Goal: Transaction & Acquisition: Book appointment/travel/reservation

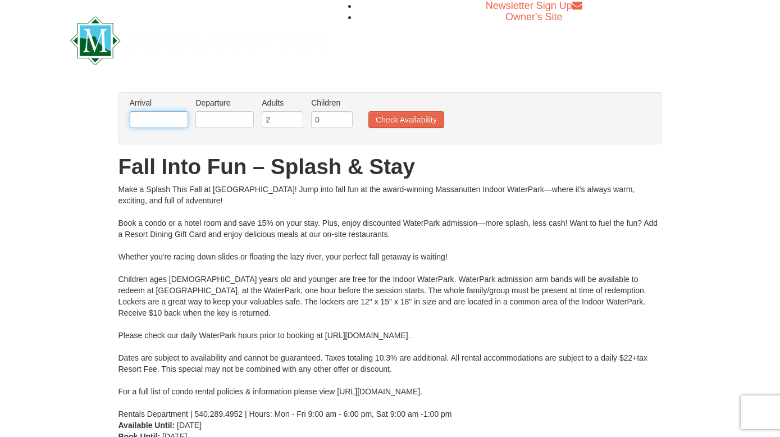
click at [167, 117] on input "text" at bounding box center [159, 119] width 58 height 17
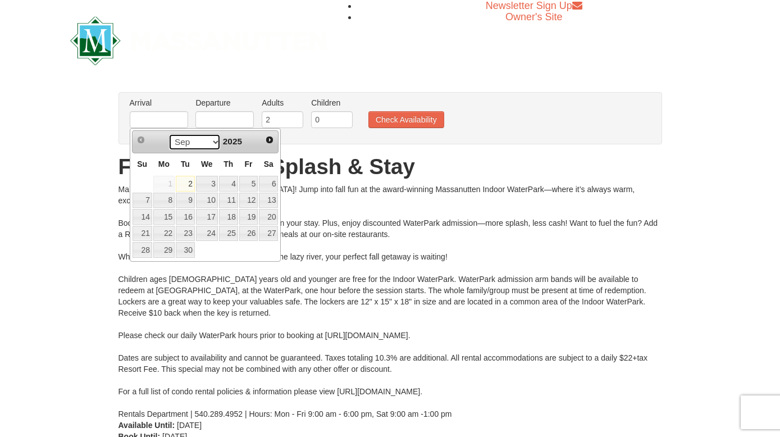
click at [205, 138] on select "Sep Oct Nov Dec" at bounding box center [195, 142] width 52 height 17
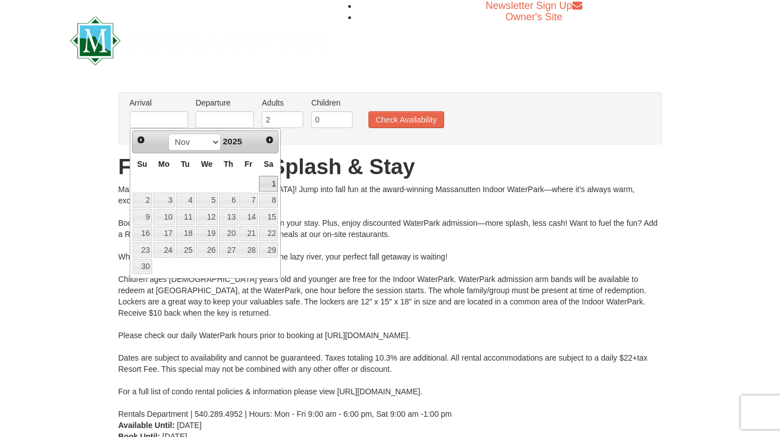
click at [268, 184] on link "1" at bounding box center [268, 184] width 19 height 16
type input "[DATE]"
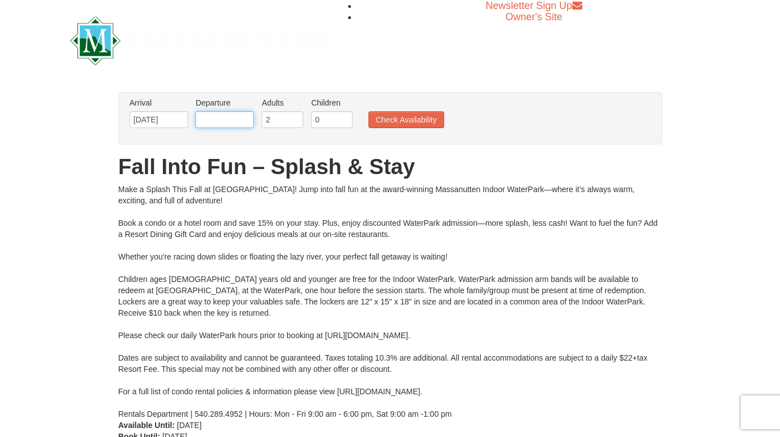
click at [238, 120] on input "text" at bounding box center [224, 119] width 58 height 17
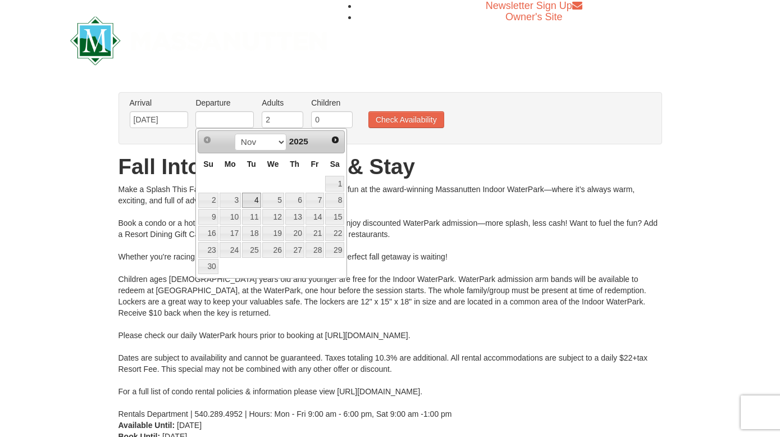
click at [251, 203] on link "4" at bounding box center [251, 201] width 19 height 16
type input "[DATE]"
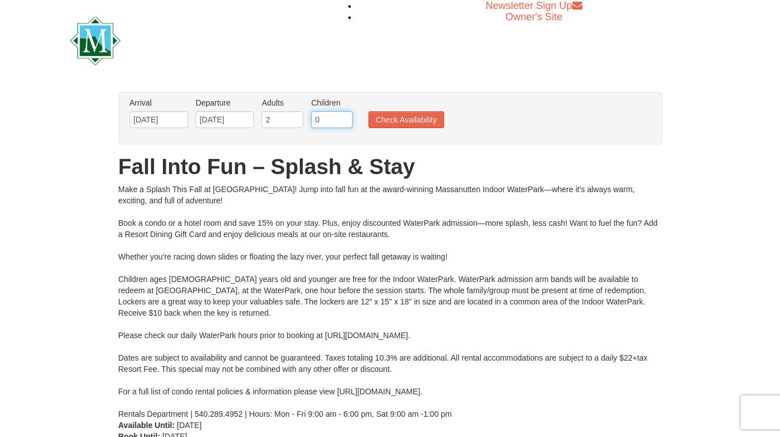
click at [340, 120] on input "0" at bounding box center [332, 119] width 42 height 17
click at [341, 118] on input "1" at bounding box center [332, 119] width 42 height 17
type input "2"
click at [341, 118] on input "2" at bounding box center [332, 119] width 42 height 17
click at [404, 118] on button "Check Availability" at bounding box center [406, 119] width 76 height 17
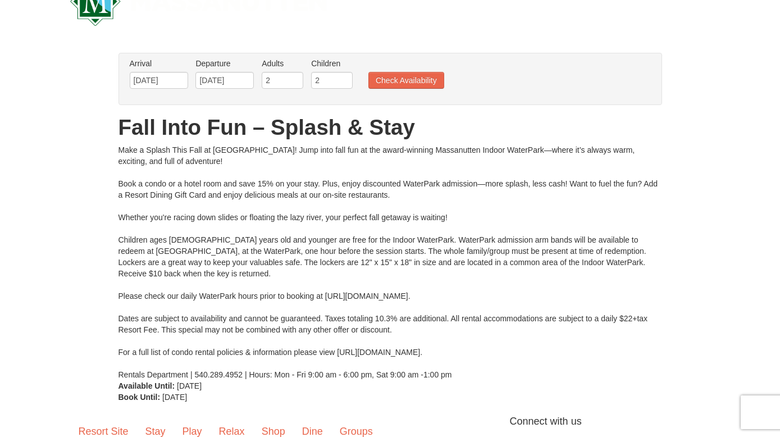
scroll to position [45, 0]
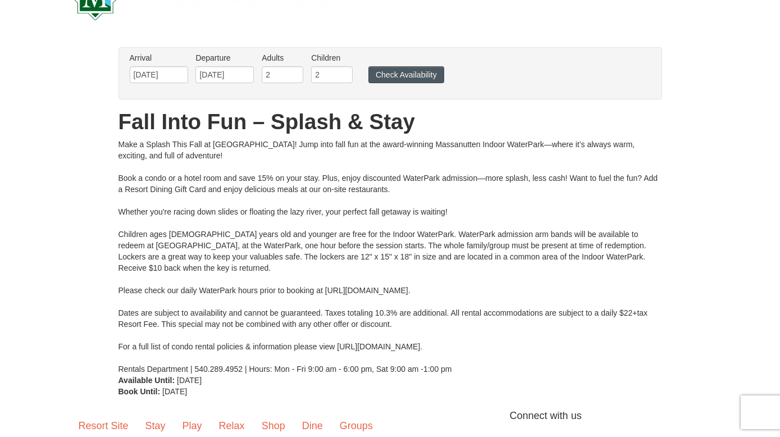
click at [374, 79] on button "Check Availability" at bounding box center [406, 74] width 76 height 17
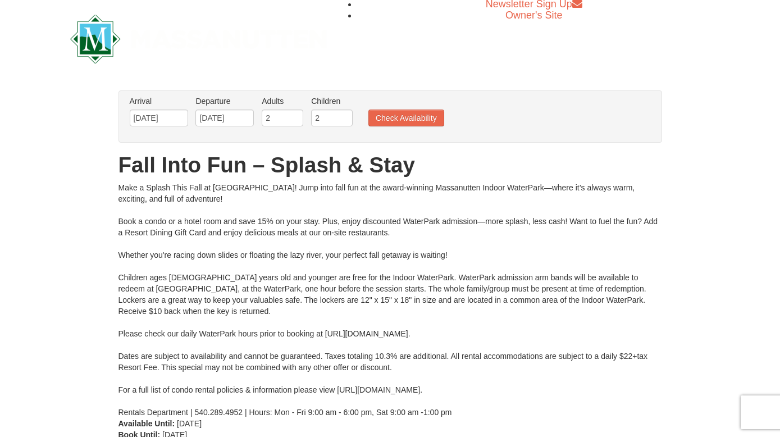
scroll to position [0, 0]
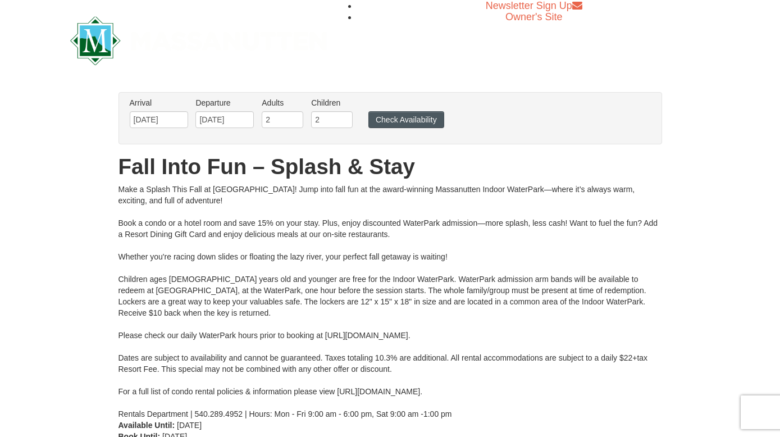
click at [408, 114] on button "Check Availability" at bounding box center [406, 119] width 76 height 17
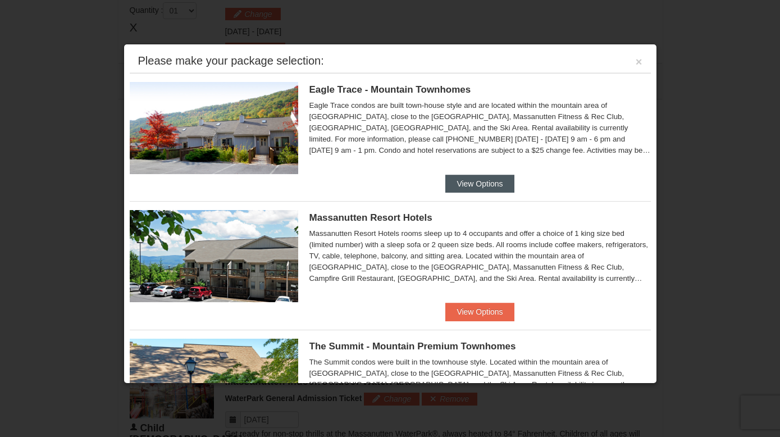
click at [467, 181] on button "View Options" at bounding box center [479, 184] width 69 height 18
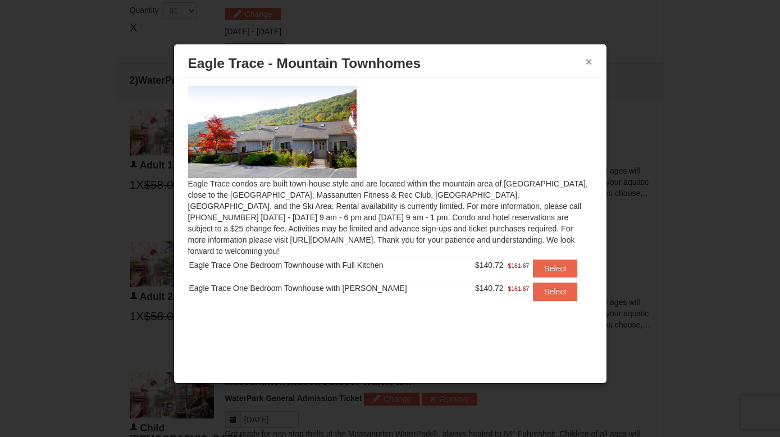
click at [586, 66] on button "×" at bounding box center [589, 61] width 7 height 11
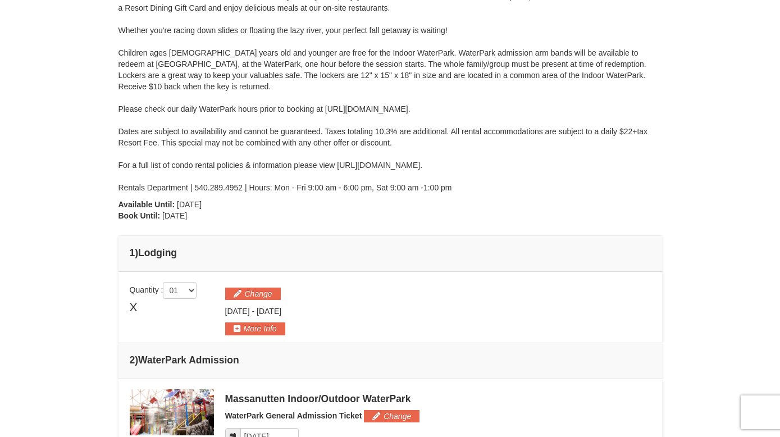
scroll to position [198, 0]
click at [271, 329] on button "More Info" at bounding box center [255, 329] width 60 height 12
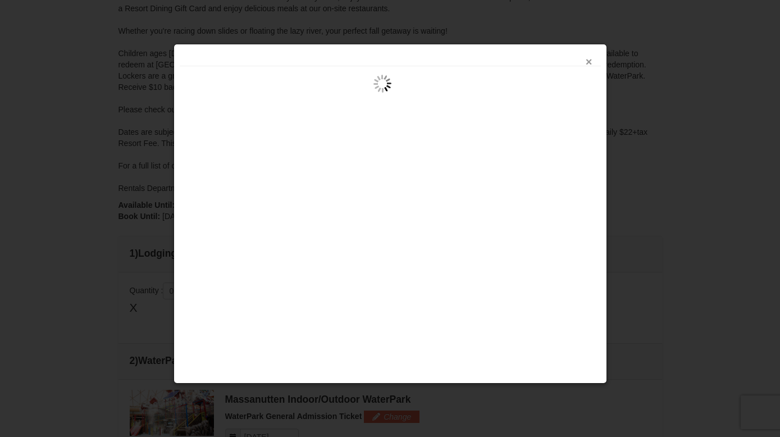
click at [590, 66] on button "×" at bounding box center [589, 61] width 7 height 11
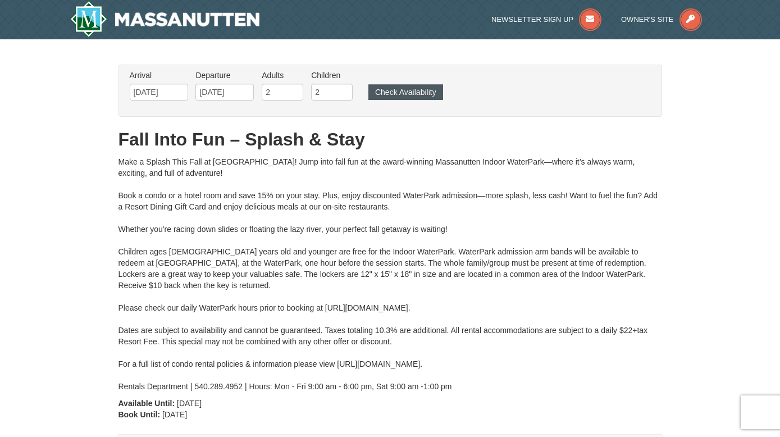
scroll to position [0, 0]
click at [403, 90] on button "Check Availability" at bounding box center [405, 92] width 75 height 16
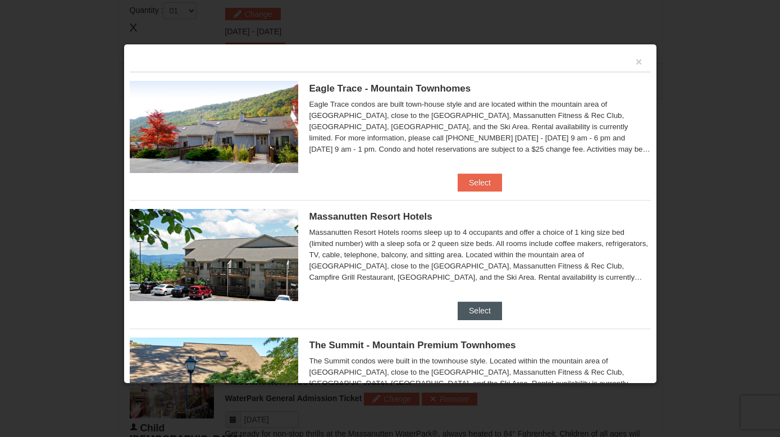
click at [483, 311] on button "Select" at bounding box center [480, 311] width 44 height 18
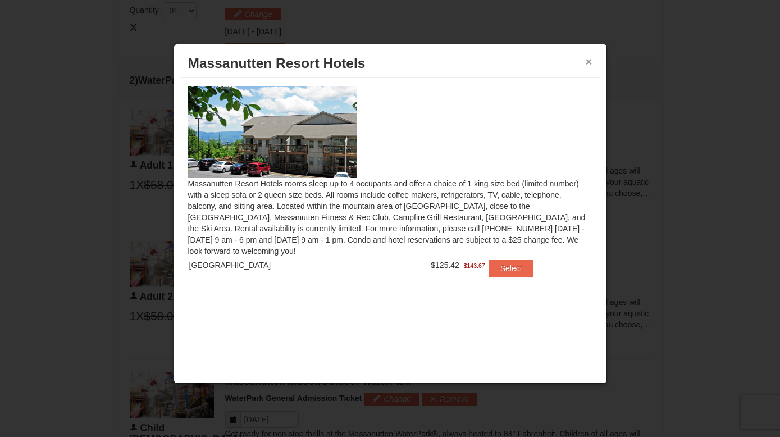
click at [588, 62] on button "×" at bounding box center [589, 61] width 7 height 11
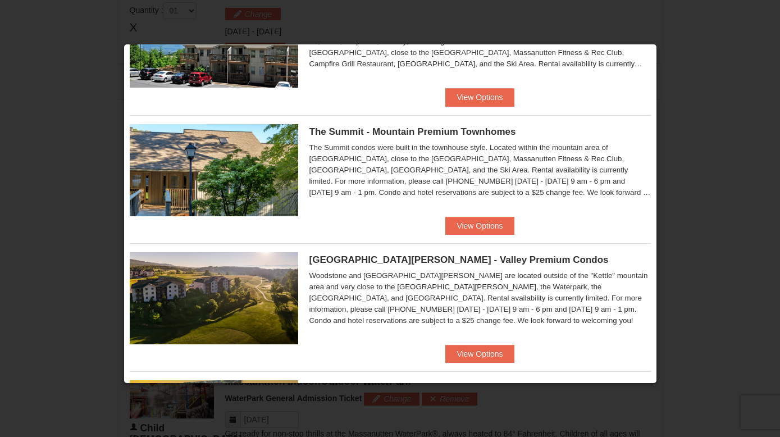
scroll to position [221, 0]
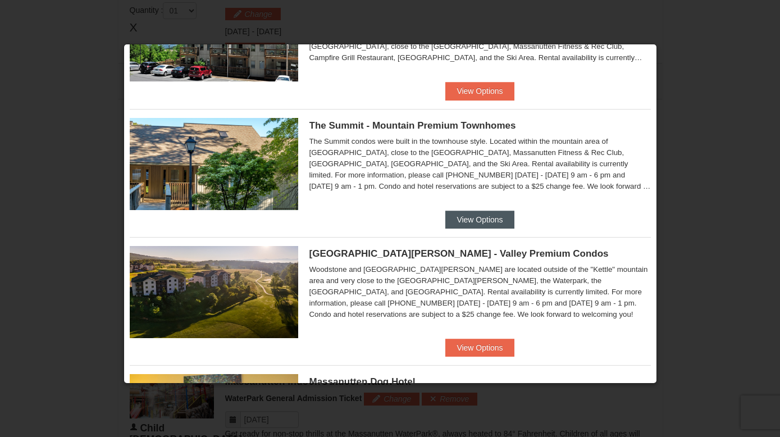
click at [484, 215] on button "View Options" at bounding box center [479, 220] width 69 height 18
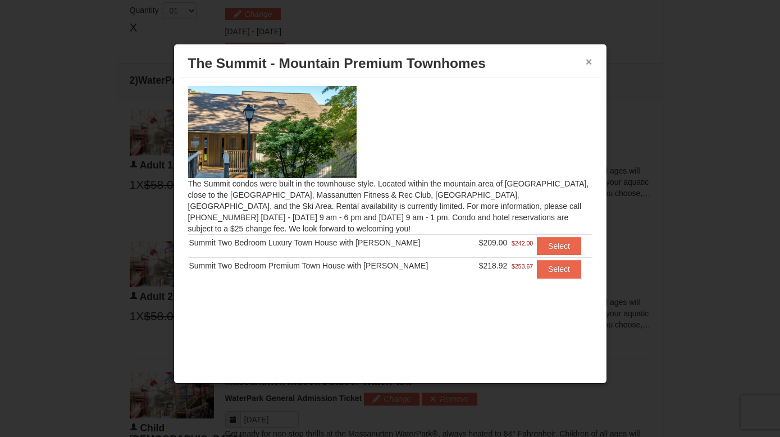
click at [588, 63] on button "×" at bounding box center [589, 61] width 7 height 11
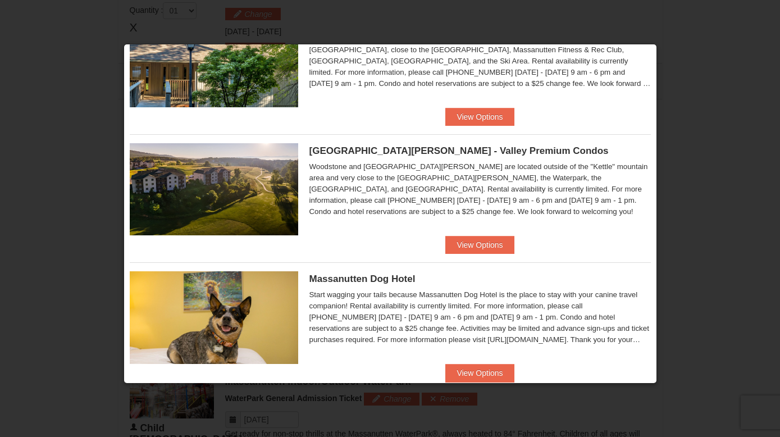
scroll to position [329, 0]
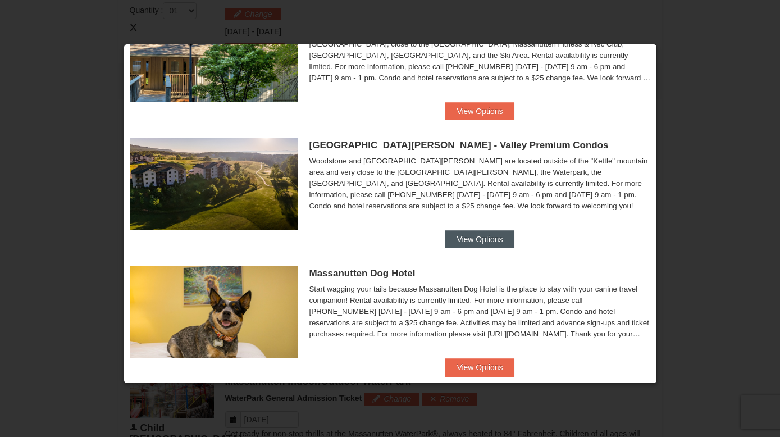
click at [474, 235] on button "View Options" at bounding box center [479, 239] width 69 height 18
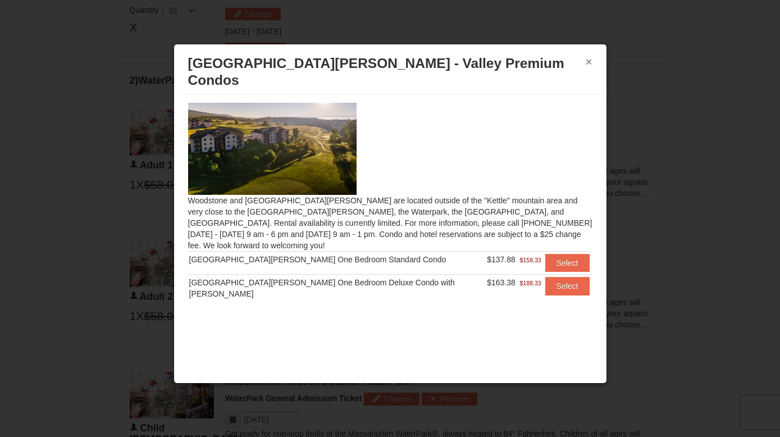
click at [586, 60] on button "×" at bounding box center [589, 61] width 7 height 11
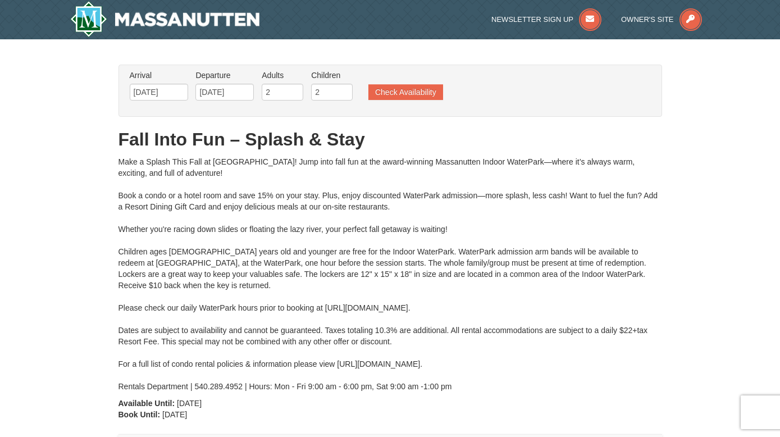
scroll to position [0, 0]
click at [178, 88] on input "[DATE]" at bounding box center [159, 92] width 58 height 17
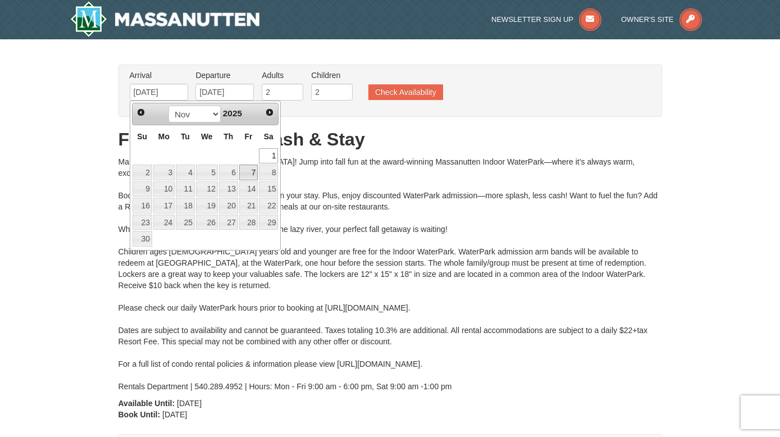
click at [251, 174] on link "7" at bounding box center [248, 173] width 19 height 16
type input "[DATE]"
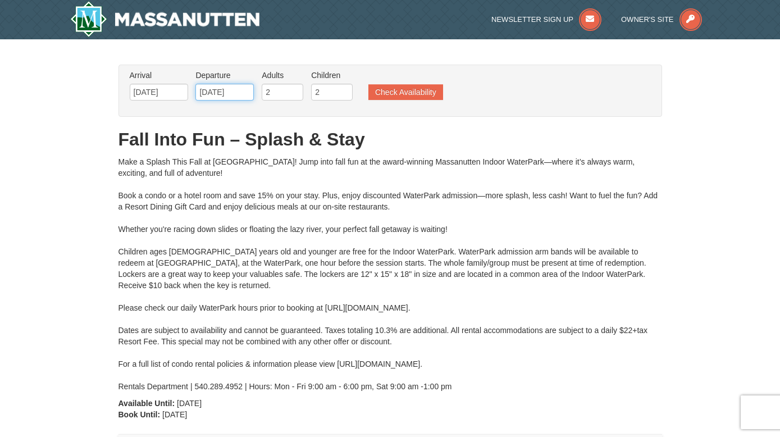
click at [245, 93] on input "[DATE]" at bounding box center [224, 92] width 58 height 17
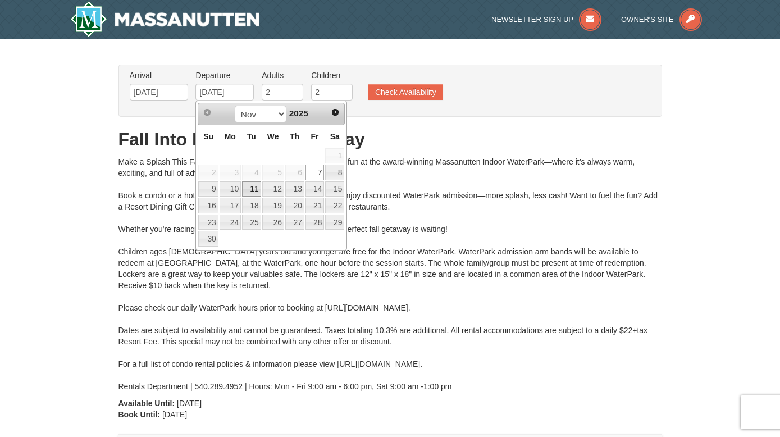
click at [252, 185] on link "11" at bounding box center [251, 189] width 19 height 16
type input "[DATE]"
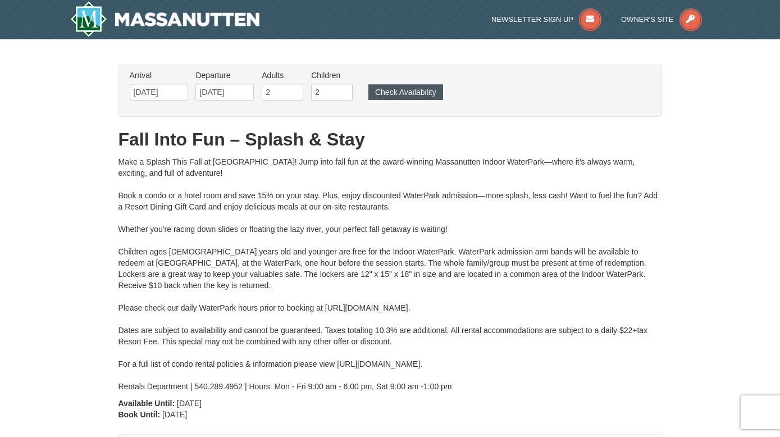
click at [405, 95] on button "Check Availability" at bounding box center [405, 92] width 75 height 16
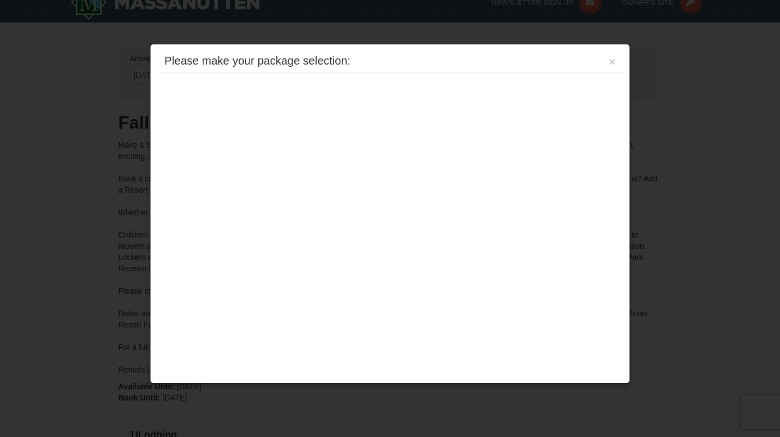
type input "[DATE]"
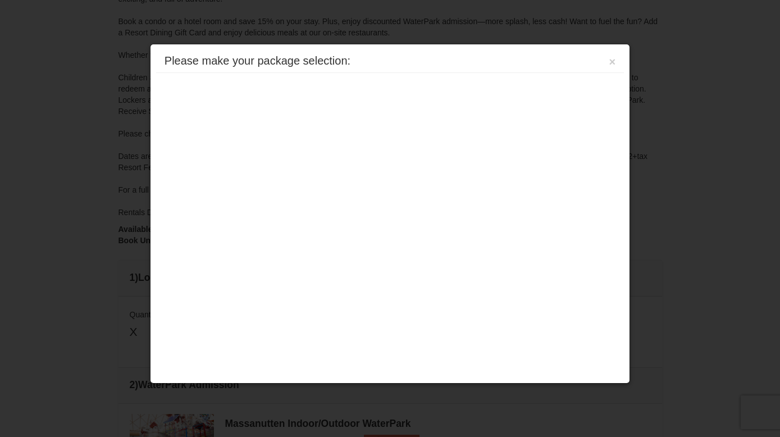
scroll to position [158, 0]
click at [399, 60] on div "Please make your package selection: ×" at bounding box center [390, 61] width 468 height 23
click at [612, 64] on button "×" at bounding box center [612, 61] width 7 height 11
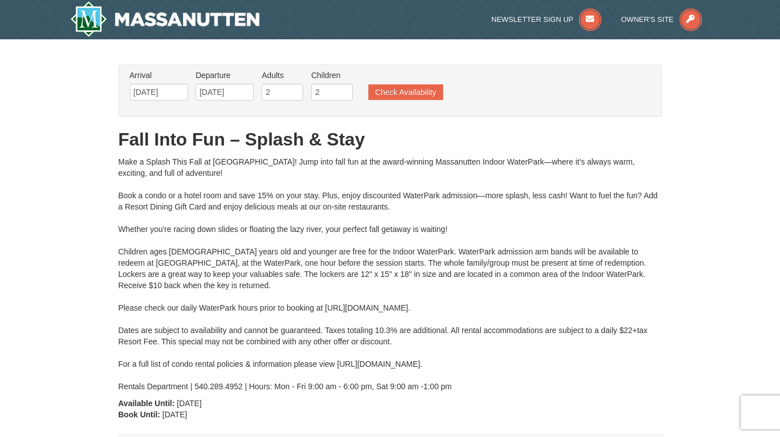
scroll to position [0, 0]
click at [403, 92] on button "Check Availability" at bounding box center [405, 92] width 75 height 16
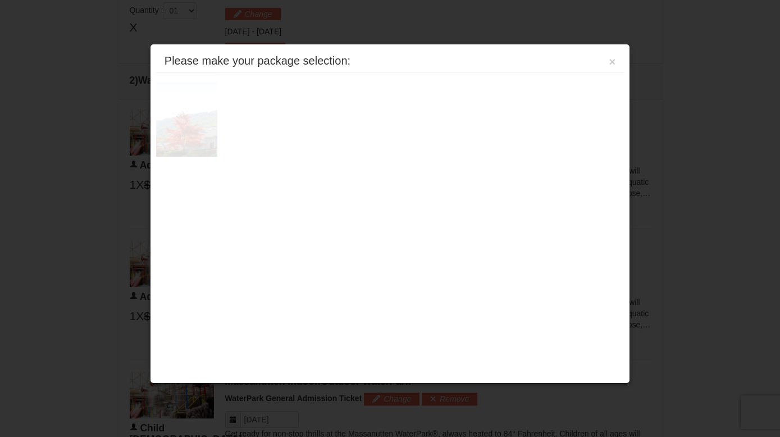
scroll to position [479, 0]
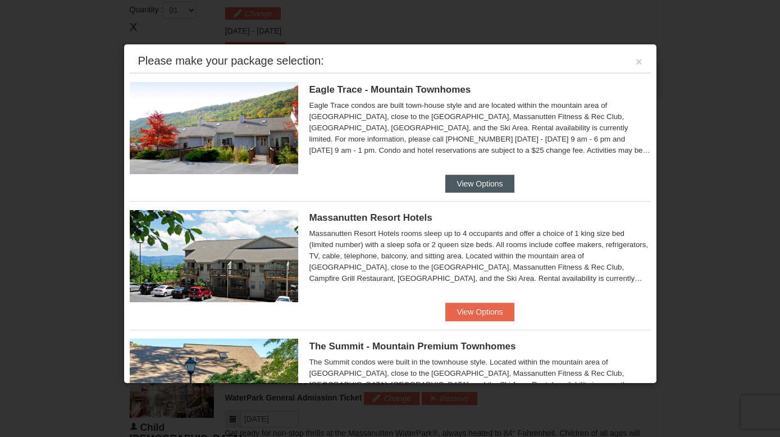
click at [464, 178] on button "View Options" at bounding box center [479, 184] width 69 height 18
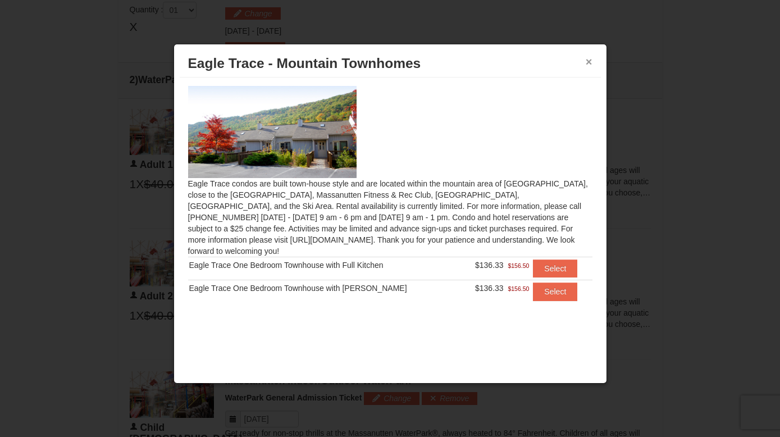
click at [589, 63] on button "×" at bounding box center [589, 61] width 7 height 11
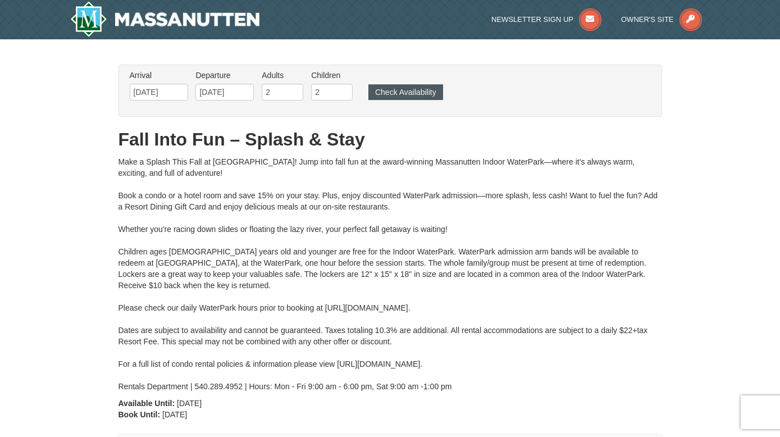
scroll to position [0, 0]
click at [403, 86] on button "Check Availability" at bounding box center [405, 92] width 75 height 16
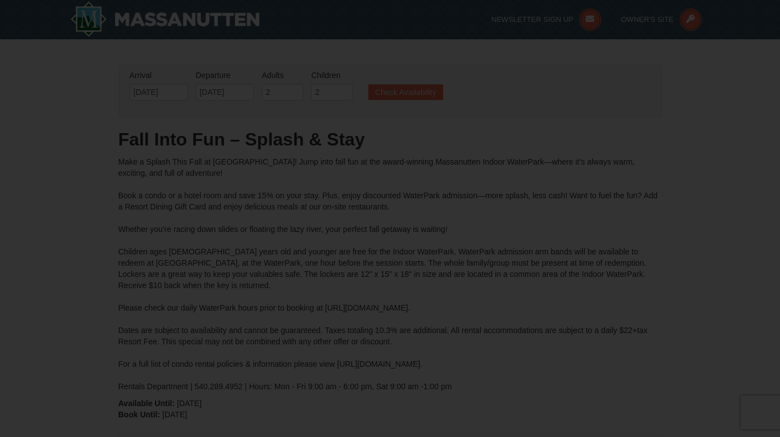
type input "11/11/2025"
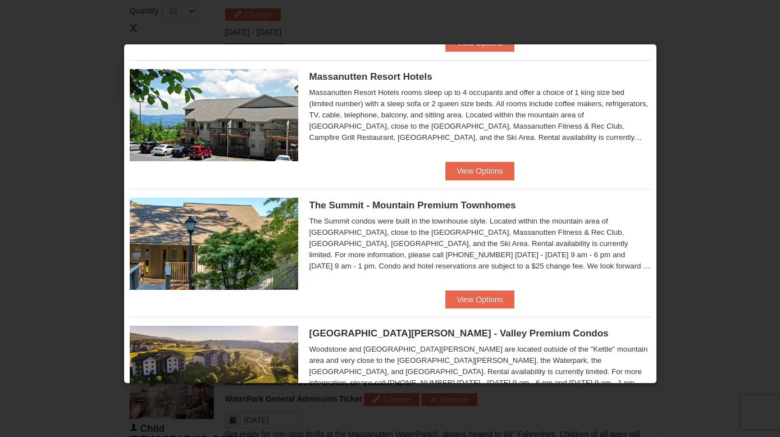
scroll to position [142, 0]
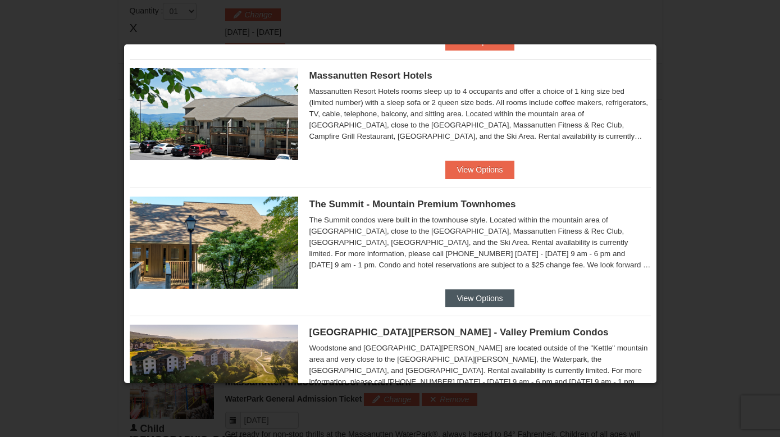
click at [470, 295] on button "View Options" at bounding box center [479, 298] width 69 height 18
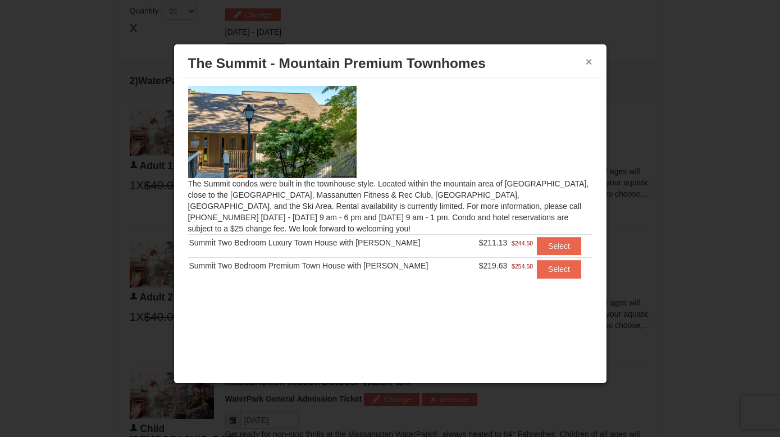
click at [586, 62] on button "×" at bounding box center [589, 61] width 7 height 11
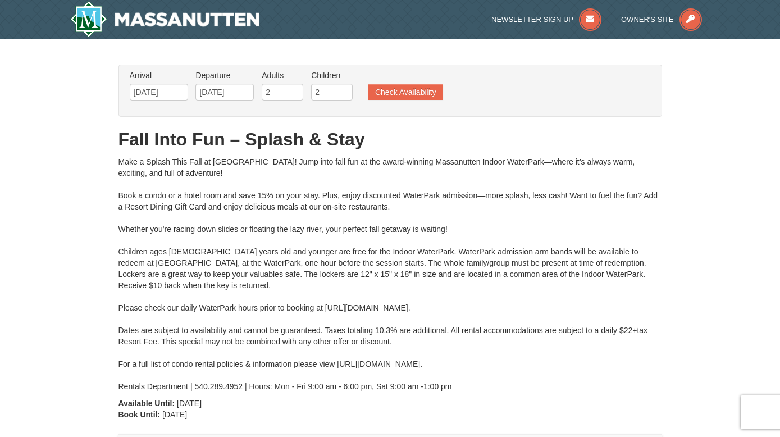
scroll to position [0, 0]
click at [174, 93] on input "11/07/2025" at bounding box center [159, 92] width 58 height 17
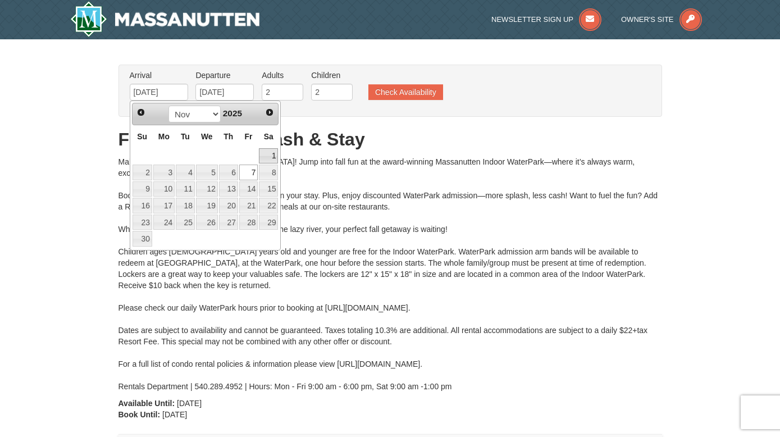
click at [270, 151] on link "1" at bounding box center [268, 156] width 19 height 16
type input "[DATE]"
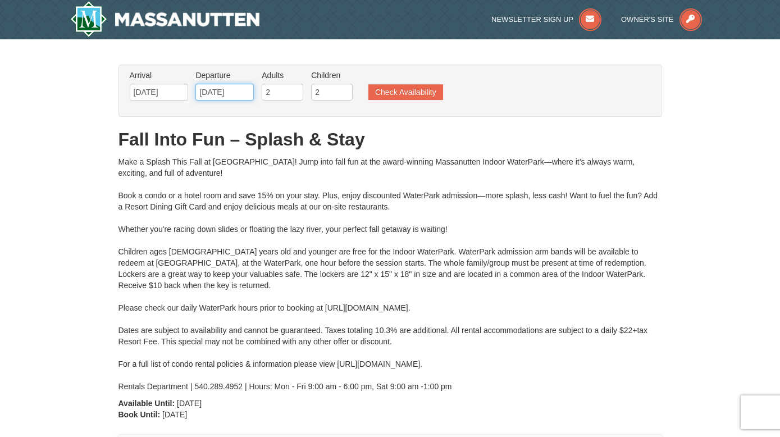
click at [242, 94] on input "11/11/2025" at bounding box center [224, 92] width 58 height 17
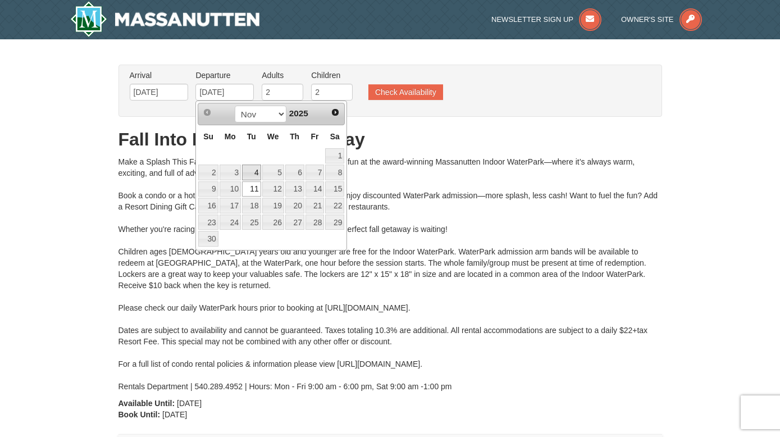
click at [249, 172] on link "4" at bounding box center [251, 173] width 19 height 16
type input "[DATE]"
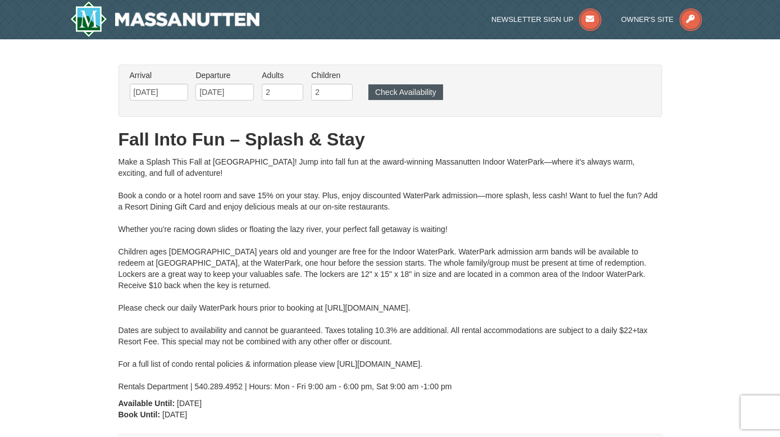
click at [400, 95] on button "Check Availability" at bounding box center [405, 92] width 75 height 16
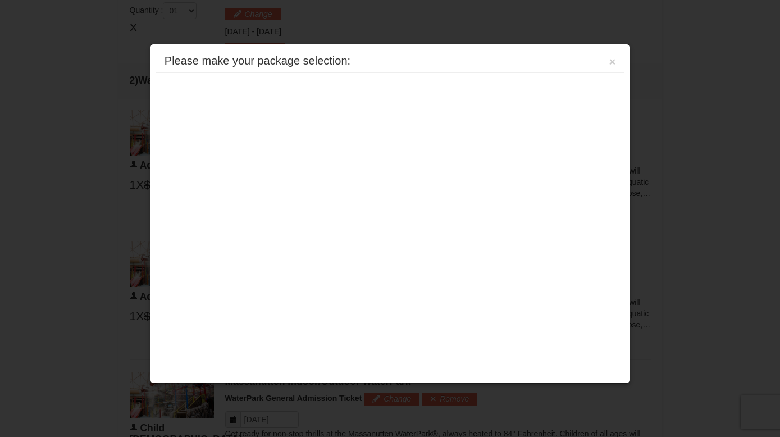
scroll to position [479, 0]
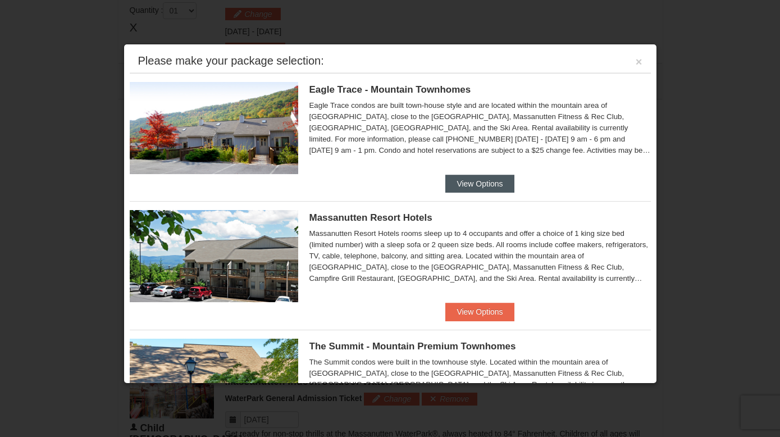
click at [478, 179] on button "View Options" at bounding box center [479, 184] width 69 height 18
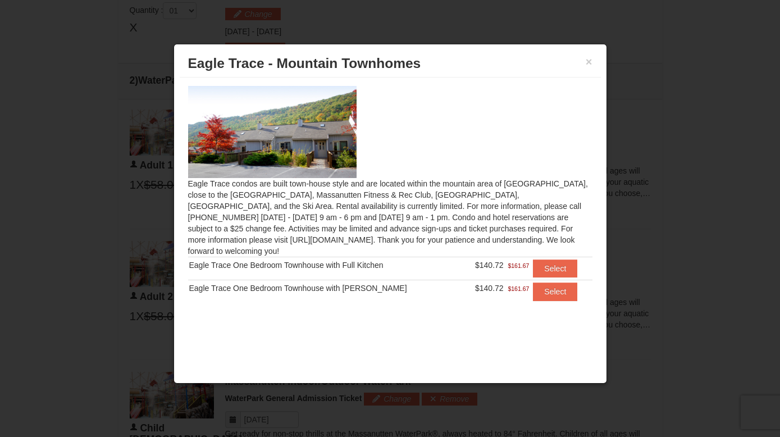
click at [584, 61] on h3 "Eagle Trace - Mountain Townhomes" at bounding box center [390, 63] width 404 height 17
click at [589, 65] on button "×" at bounding box center [589, 61] width 7 height 11
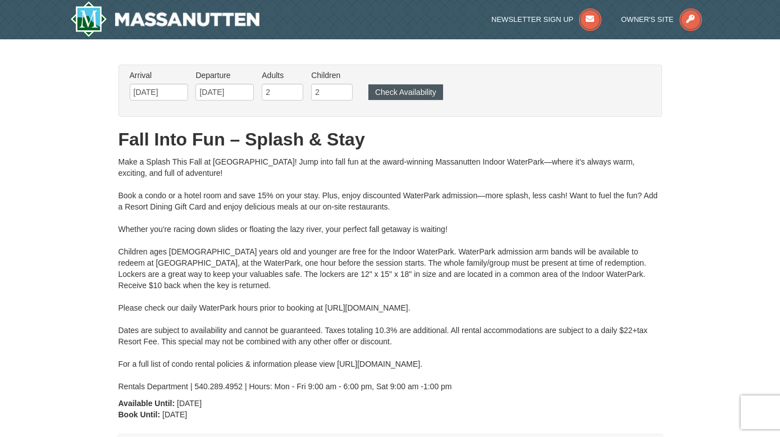
scroll to position [0, 0]
click at [402, 91] on button "Check Availability" at bounding box center [405, 92] width 75 height 16
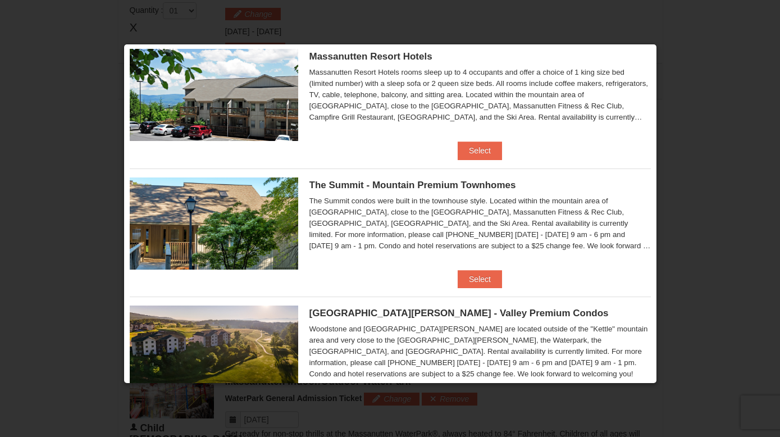
scroll to position [162, 0]
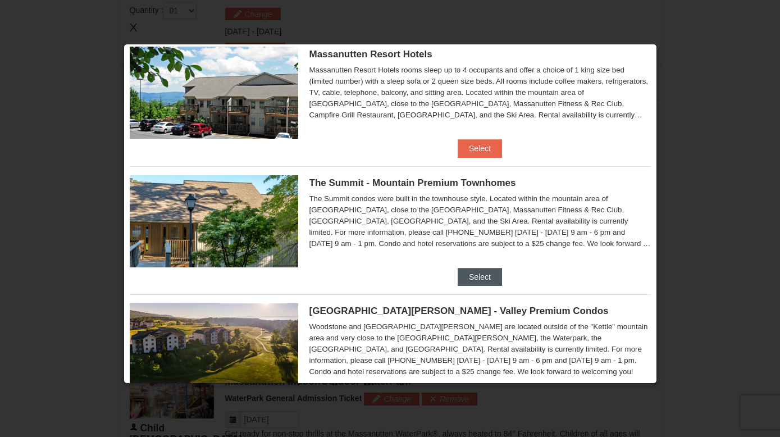
click at [471, 270] on button "Select" at bounding box center [480, 277] width 44 height 18
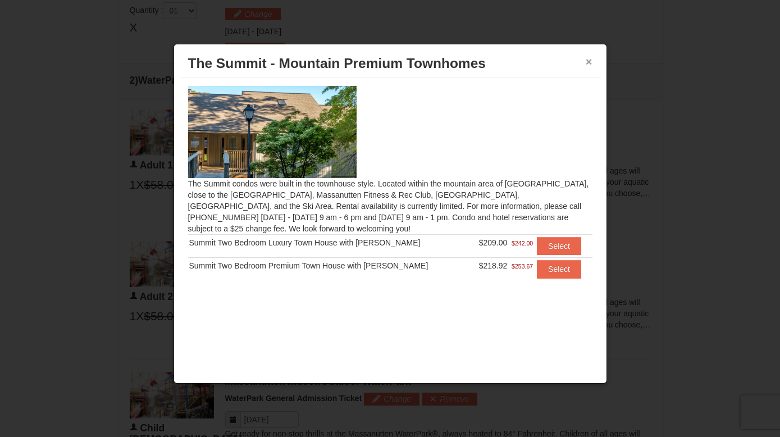
click at [588, 62] on button "×" at bounding box center [589, 61] width 7 height 11
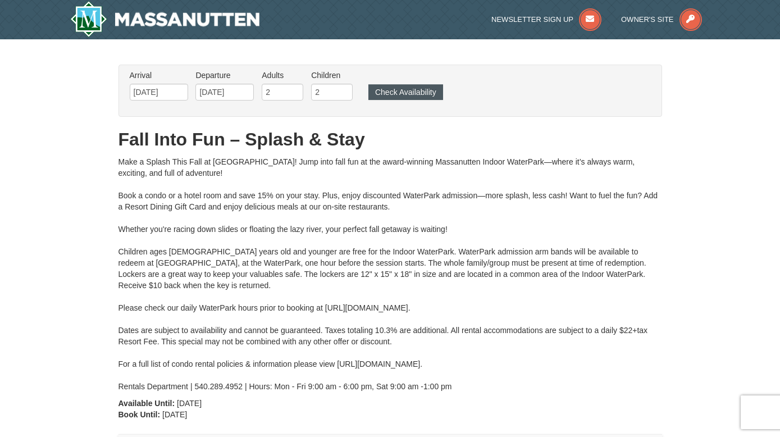
scroll to position [0, 0]
click at [397, 95] on button "Check Availability" at bounding box center [405, 92] width 75 height 16
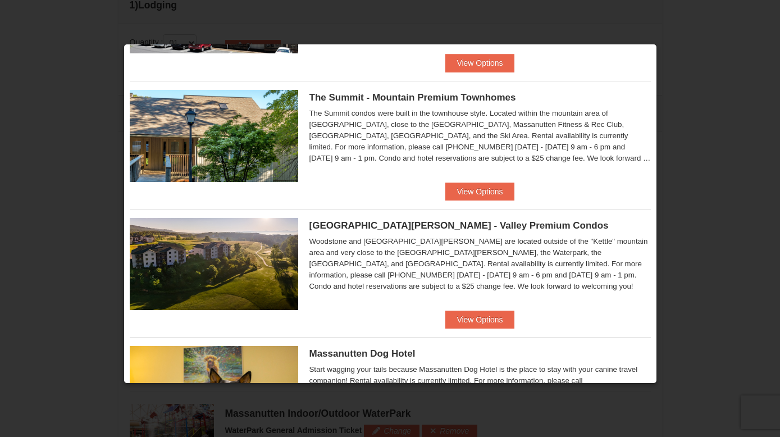
scroll to position [251, 0]
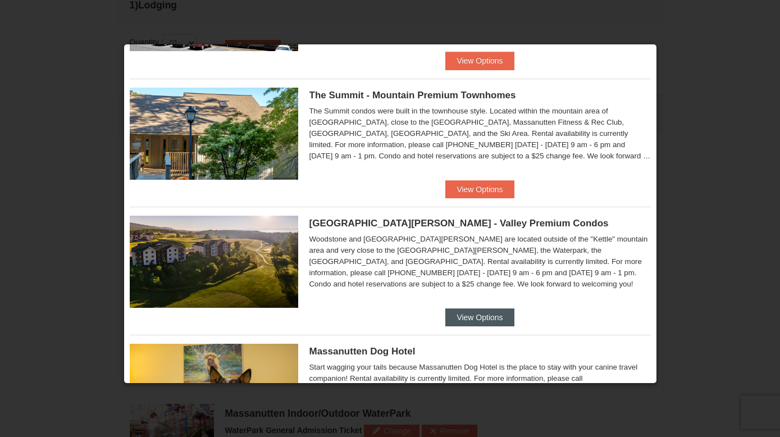
click at [459, 315] on button "View Options" at bounding box center [479, 317] width 69 height 18
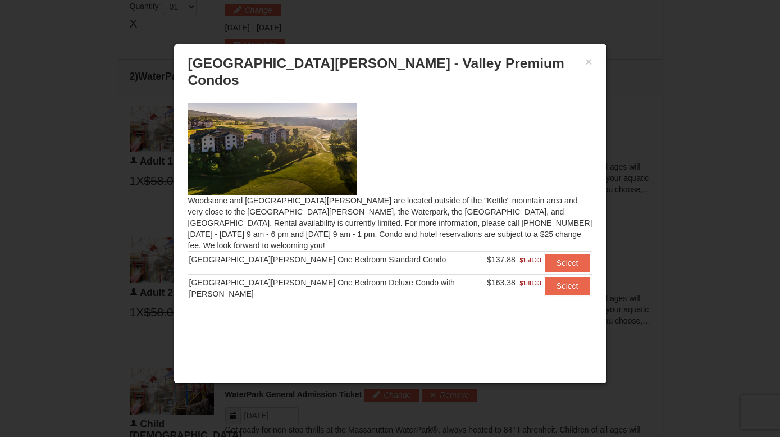
scroll to position [482, 0]
click at [589, 61] on button "×" at bounding box center [589, 61] width 7 height 11
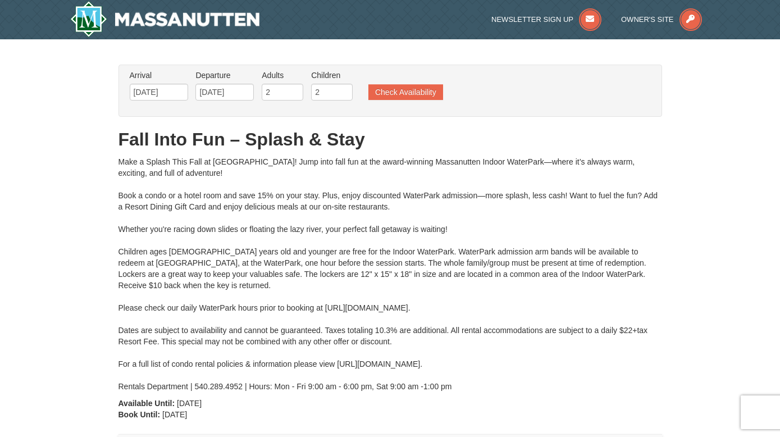
scroll to position [0, 0]
click at [392, 89] on button "Check Availability" at bounding box center [405, 92] width 75 height 16
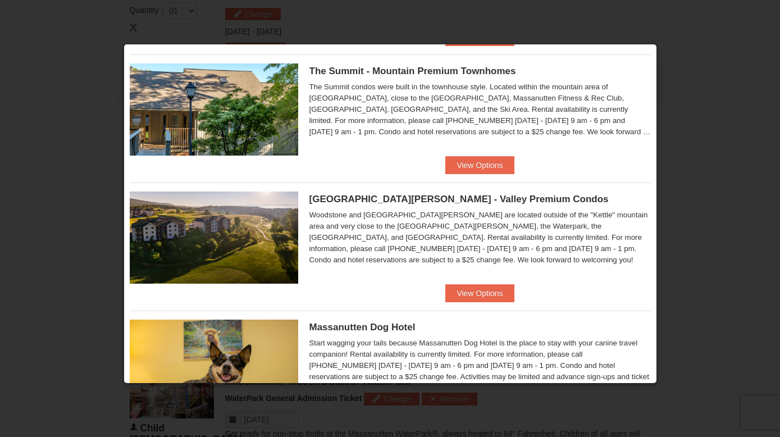
scroll to position [276, 0]
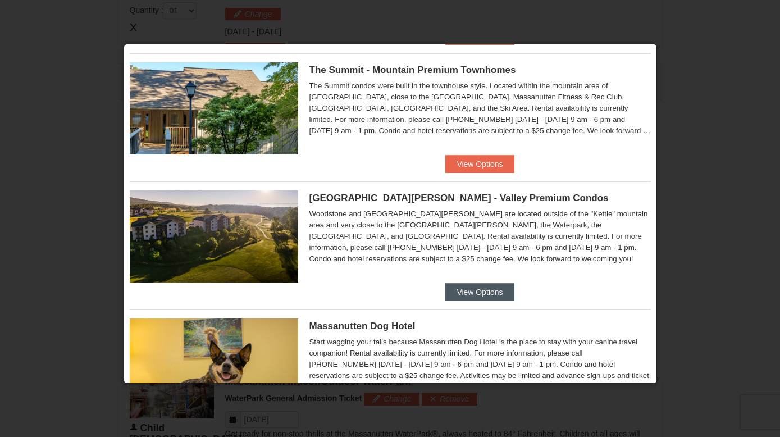
click at [477, 286] on button "View Options" at bounding box center [479, 292] width 69 height 18
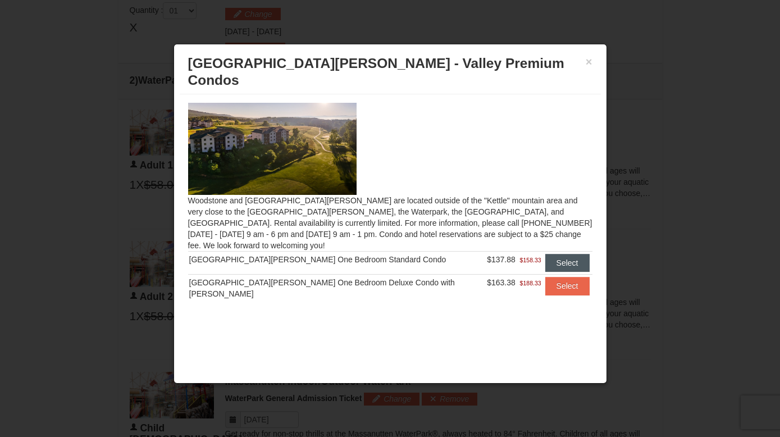
click at [558, 254] on button "Select" at bounding box center [567, 263] width 44 height 18
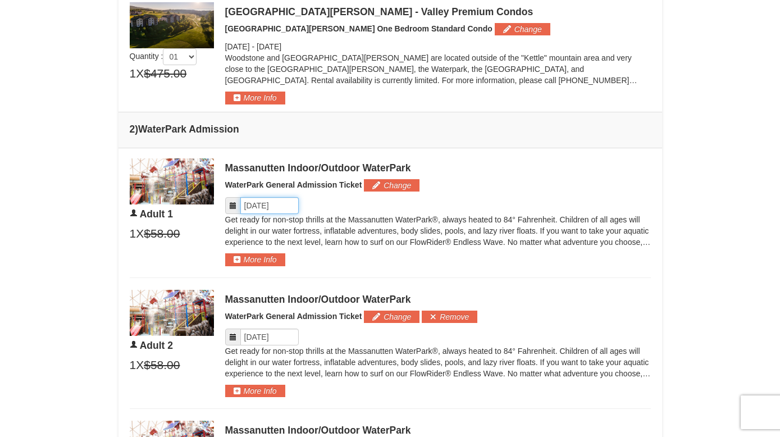
click at [287, 202] on input "Please format dates MM/DD/YYYY" at bounding box center [269, 205] width 58 height 17
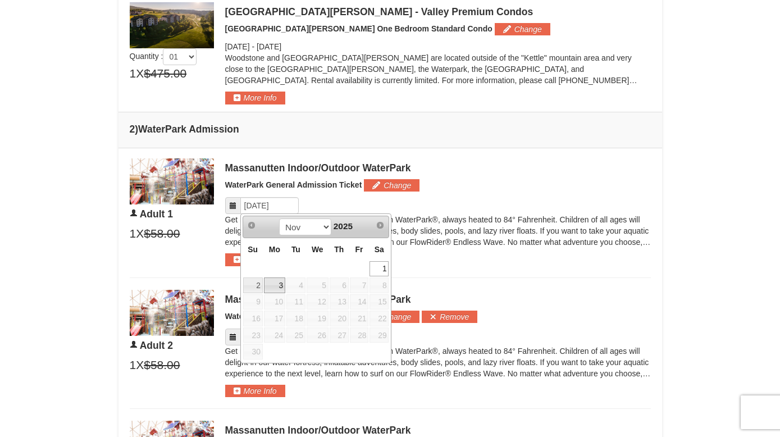
click at [275, 283] on link "3" at bounding box center [274, 285] width 21 height 16
type input "[DATE]"
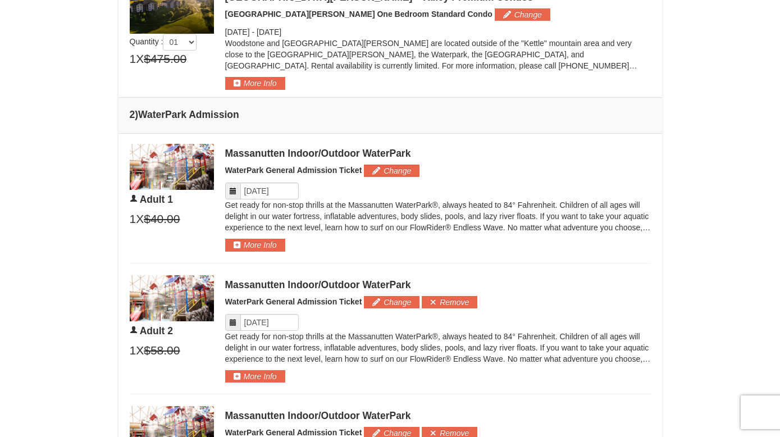
scroll to position [504, 0]
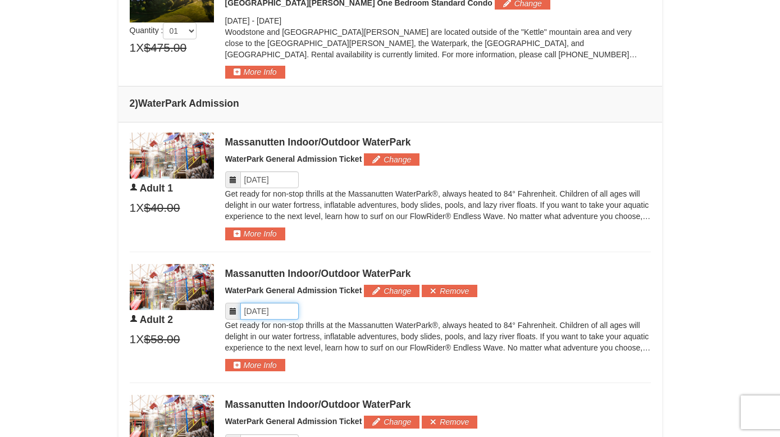
click at [282, 315] on input "Please format dates MM/DD/YYYY" at bounding box center [269, 311] width 58 height 17
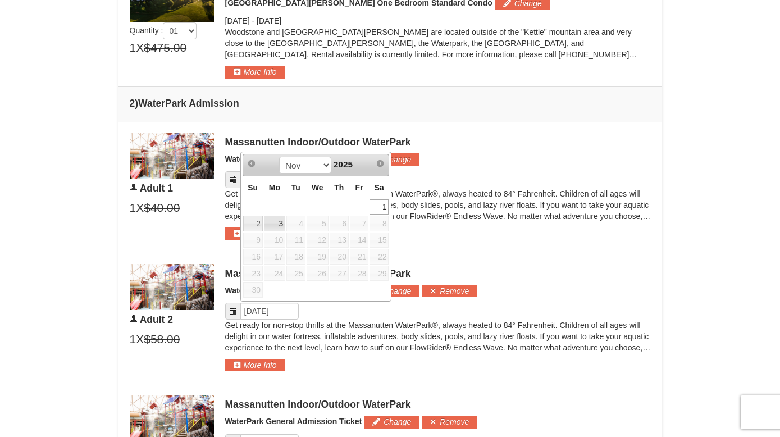
click at [275, 224] on link "3" at bounding box center [274, 224] width 21 height 16
type input "[DATE]"
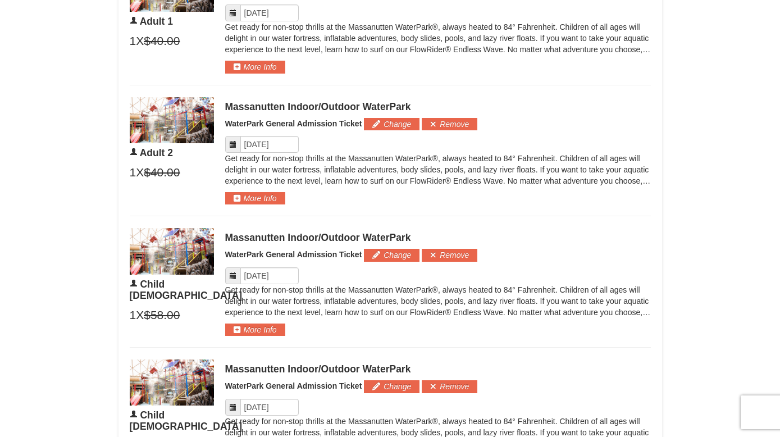
scroll to position [684, 0]
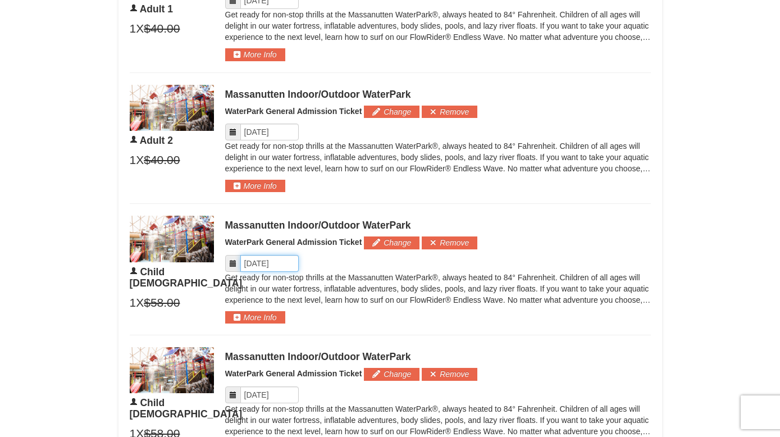
click at [283, 261] on input "Please format dates MM/DD/YYYY" at bounding box center [269, 263] width 58 height 17
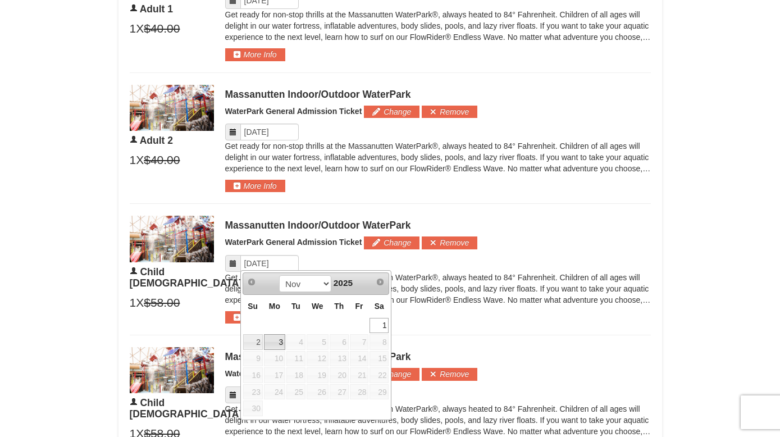
click at [276, 342] on link "3" at bounding box center [274, 342] width 21 height 16
type input "[DATE]"
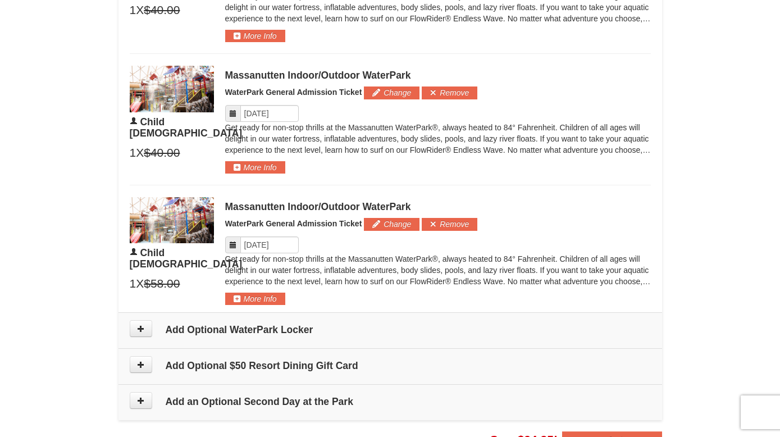
scroll to position [844, 0]
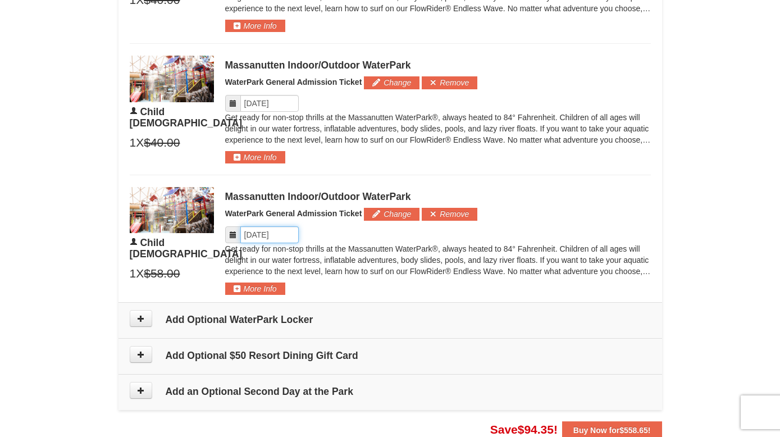
click at [269, 233] on input "Please format dates MM/DD/YYYY" at bounding box center [269, 234] width 58 height 17
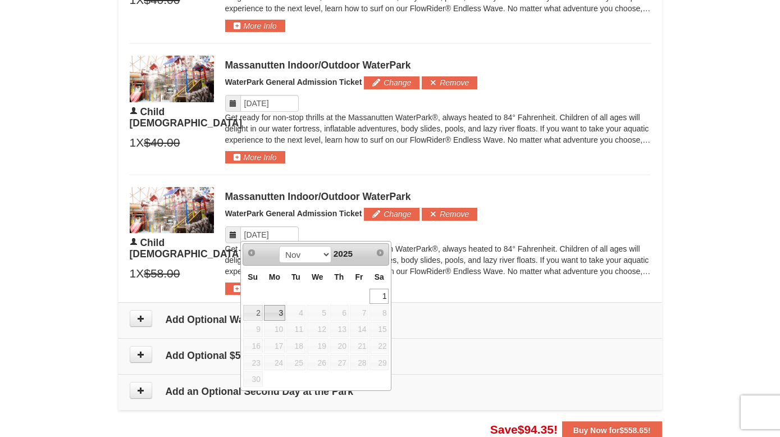
click at [277, 311] on link "3" at bounding box center [274, 313] width 21 height 16
type input "[DATE]"
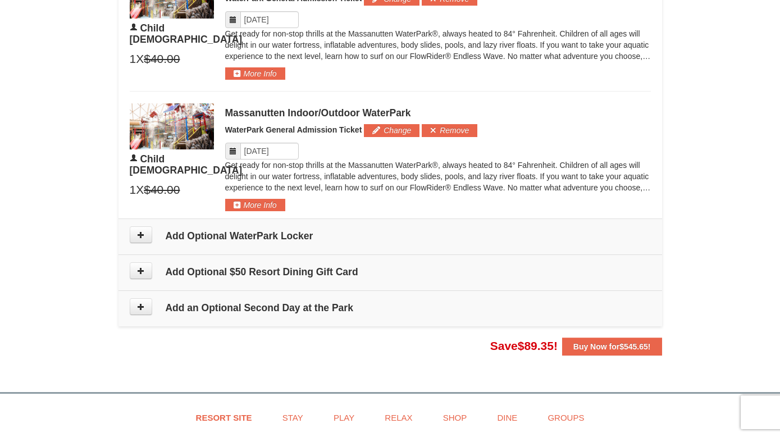
scroll to position [914, 0]
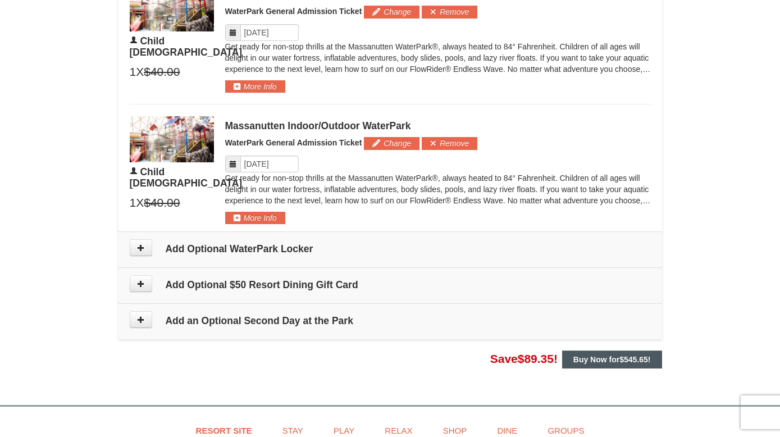
click at [606, 356] on strong "Buy Now for $545.65 !" at bounding box center [612, 359] width 78 height 9
click at [640, 358] on span "$545.65" at bounding box center [634, 359] width 29 height 9
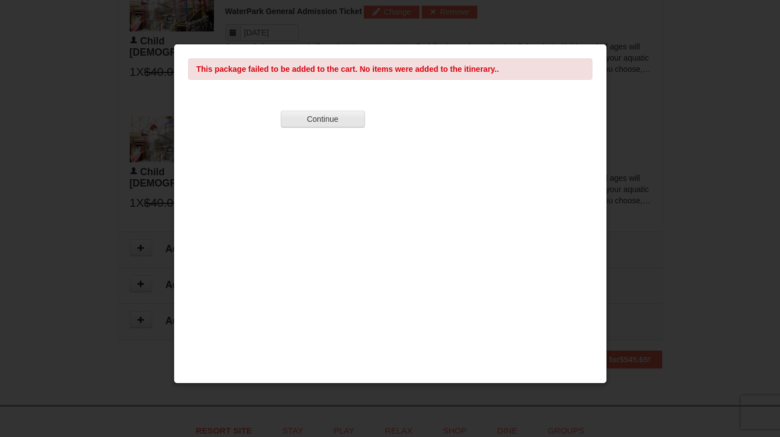
click at [329, 119] on button "Continue" at bounding box center [323, 119] width 84 height 17
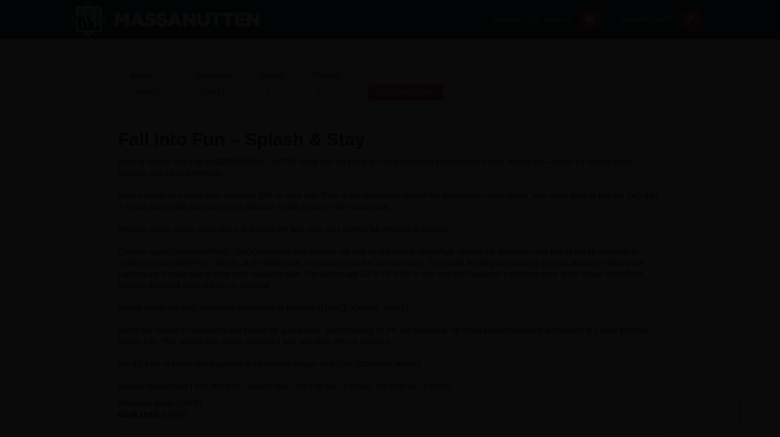
scroll to position [0, 0]
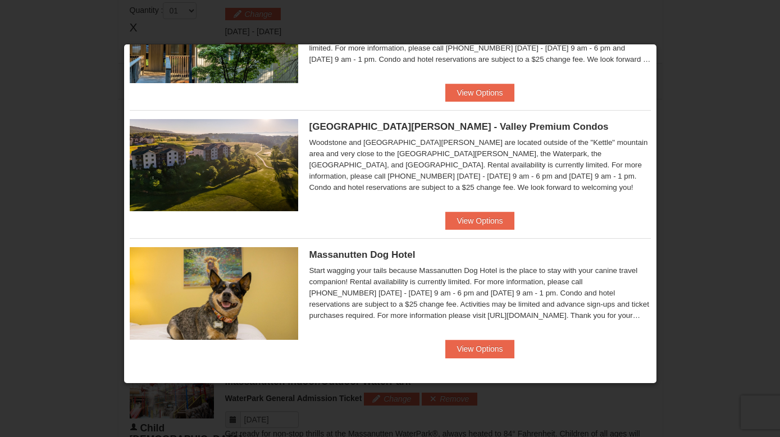
scroll to position [347, 0]
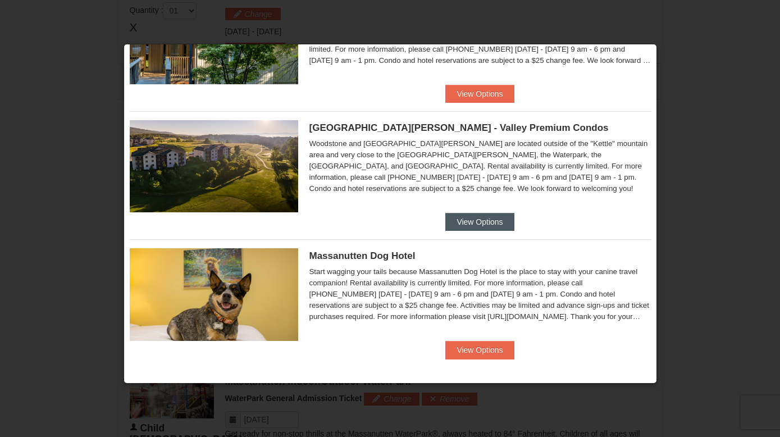
click at [479, 220] on button "View Options" at bounding box center [479, 222] width 69 height 18
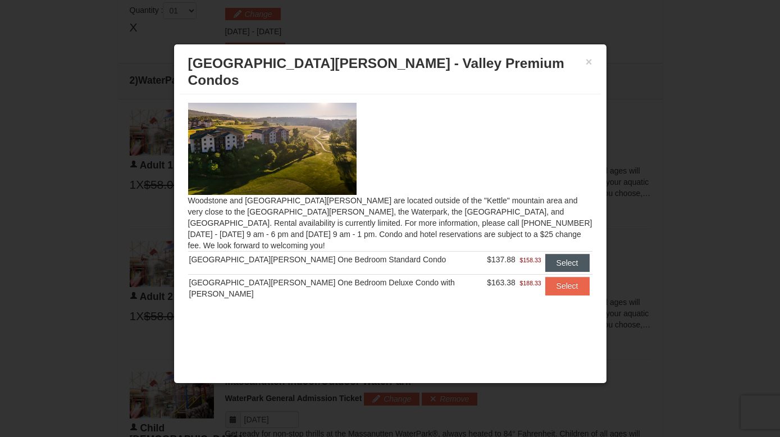
click at [563, 254] on button "Select" at bounding box center [567, 263] width 44 height 18
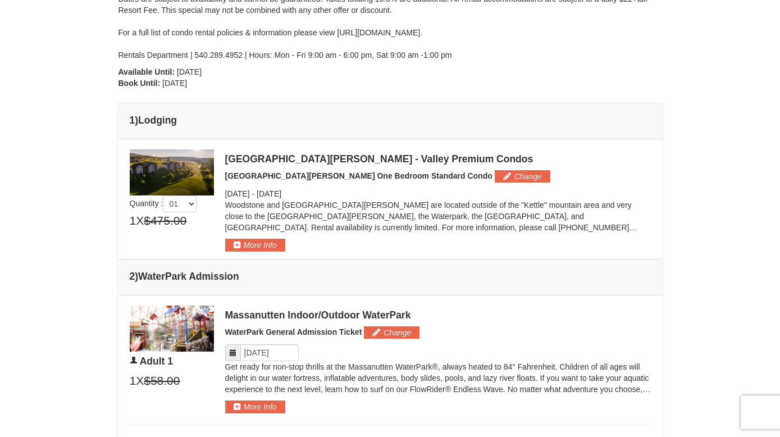
scroll to position [331, 0]
click at [274, 243] on button "More Info" at bounding box center [255, 245] width 60 height 12
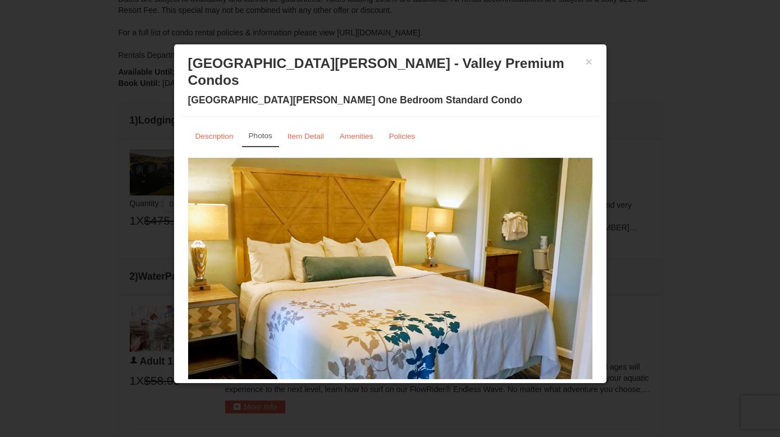
scroll to position [0, 0]
click at [213, 132] on small "Description" at bounding box center [214, 136] width 38 height 8
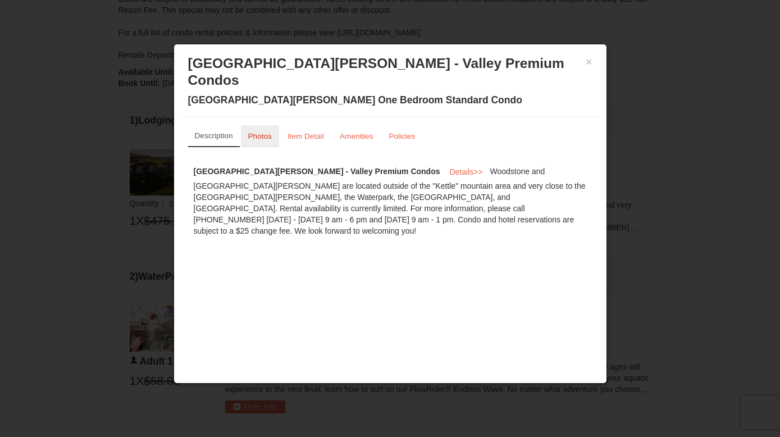
click at [268, 132] on small "Photos" at bounding box center [260, 136] width 24 height 8
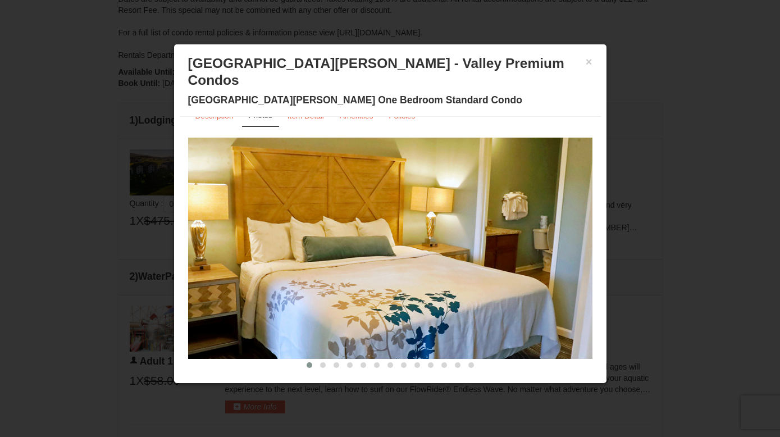
scroll to position [331, 0]
click at [321, 362] on span at bounding box center [323, 365] width 6 height 6
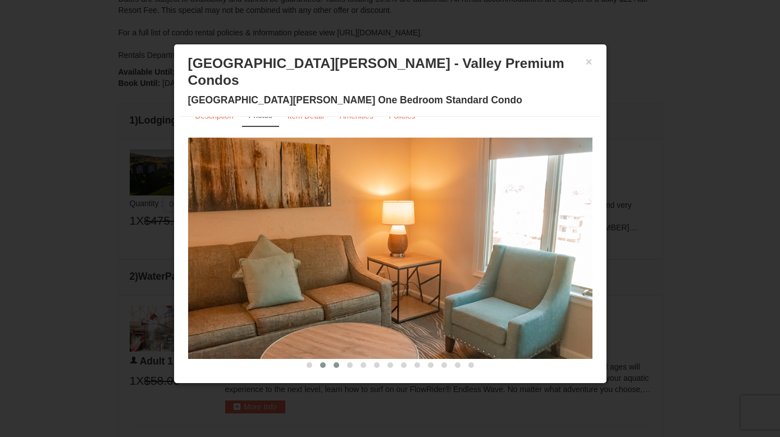
click at [335, 362] on span at bounding box center [337, 365] width 6 height 6
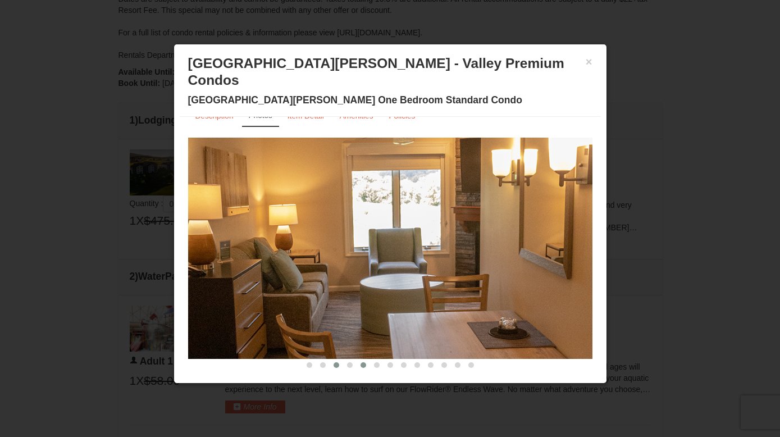
click at [363, 362] on span at bounding box center [364, 365] width 6 height 6
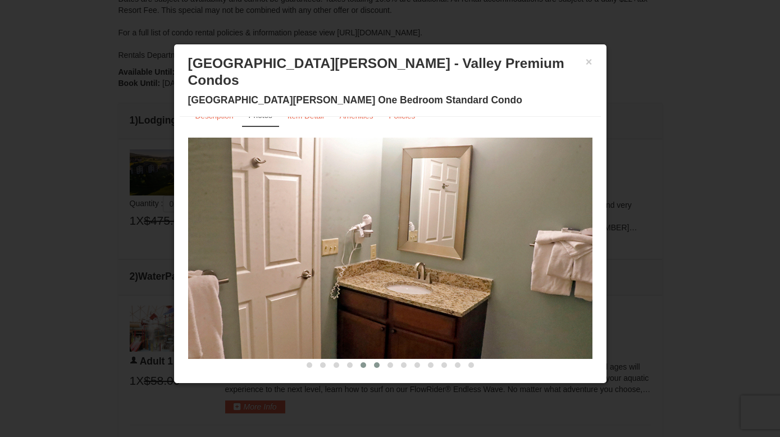
click at [379, 359] on button at bounding box center [376, 364] width 13 height 11
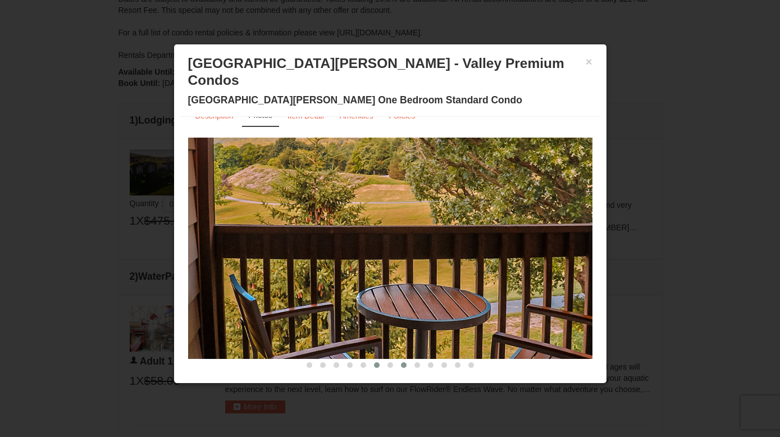
click at [402, 362] on span at bounding box center [404, 365] width 6 height 6
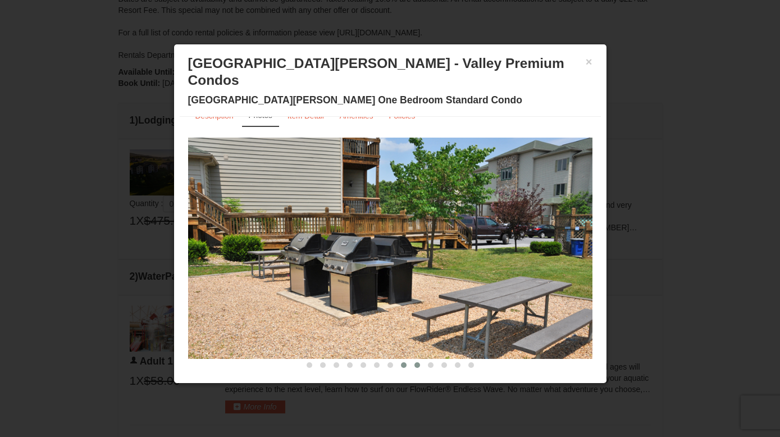
click at [416, 362] on span at bounding box center [418, 365] width 6 height 6
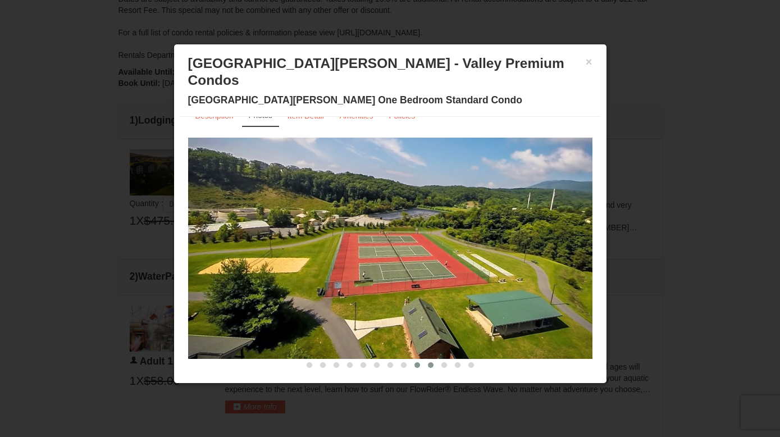
click at [427, 359] on button at bounding box center [430, 364] width 13 height 11
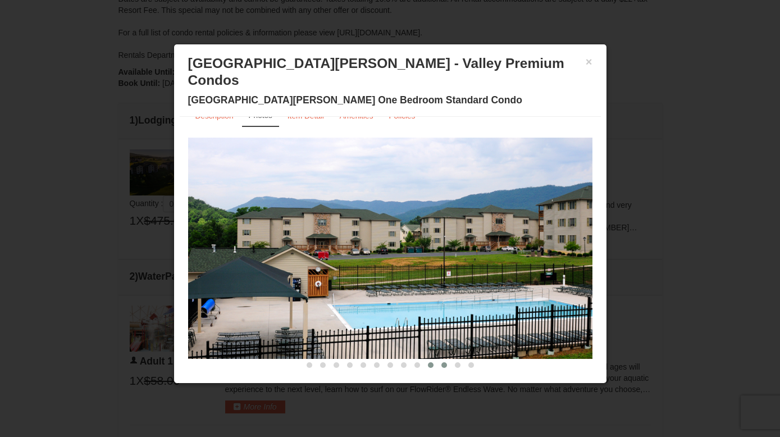
click at [446, 362] on span at bounding box center [444, 365] width 6 height 6
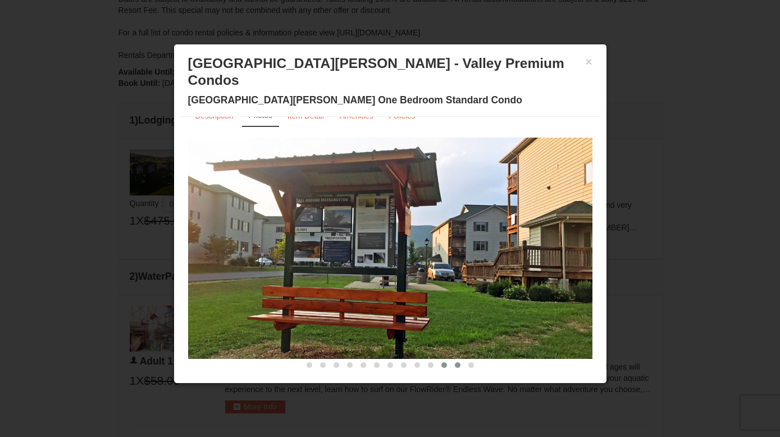
click at [458, 362] on span at bounding box center [458, 365] width 6 height 6
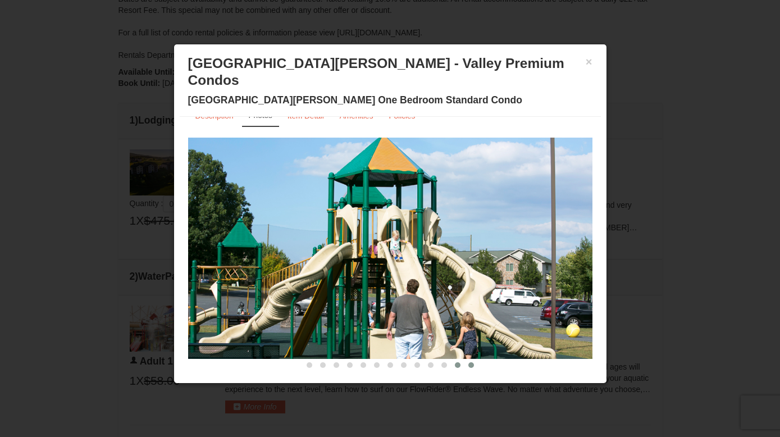
click at [470, 362] on span at bounding box center [471, 365] width 6 height 6
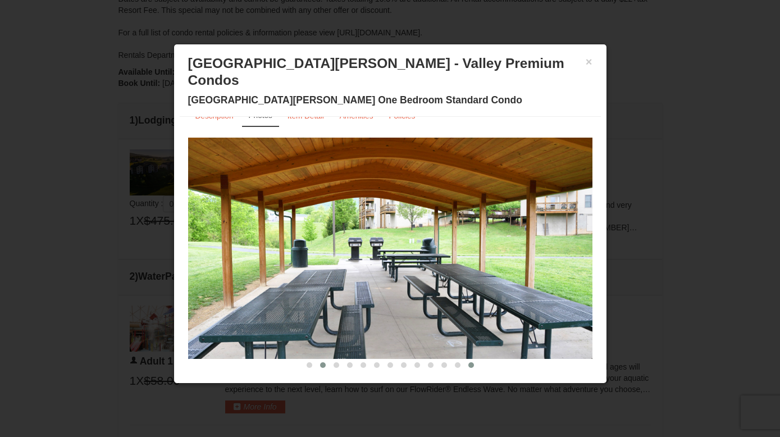
click at [324, 362] on span at bounding box center [323, 365] width 6 height 6
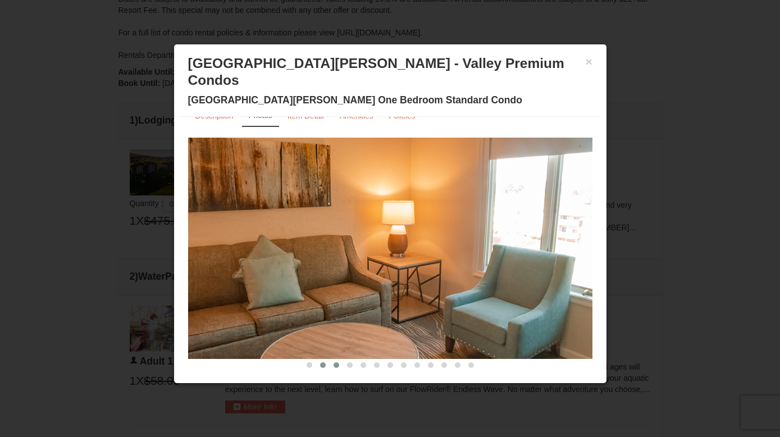
click at [337, 362] on span at bounding box center [337, 365] width 6 height 6
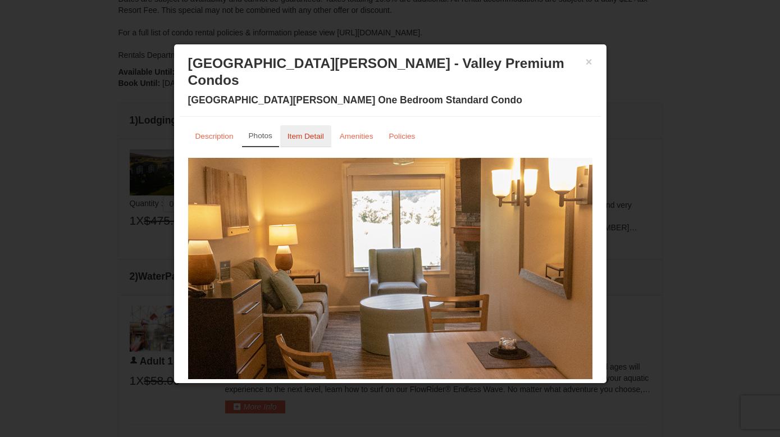
scroll to position [0, 0]
click at [303, 132] on small "Item Detail" at bounding box center [306, 136] width 37 height 8
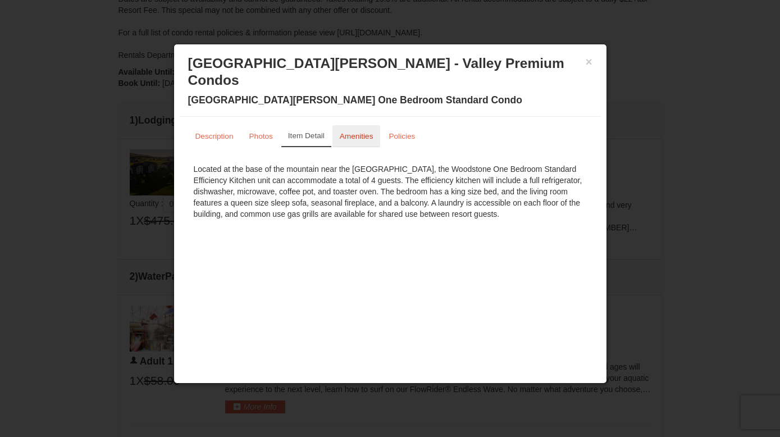
click at [350, 132] on small "Amenities" at bounding box center [357, 136] width 34 height 8
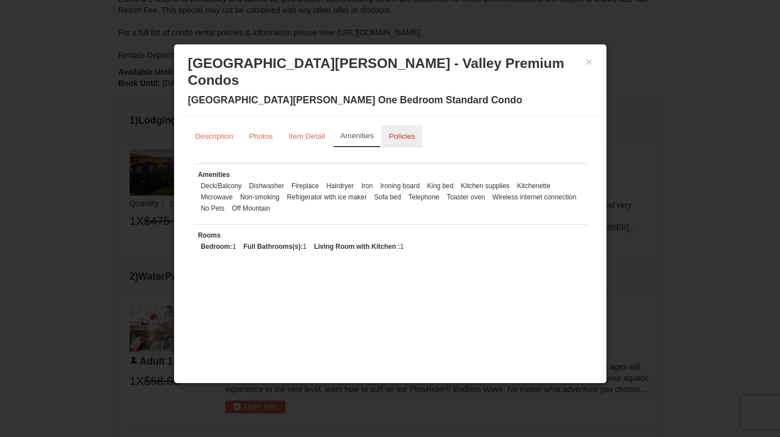
click at [395, 132] on small "Policies" at bounding box center [402, 136] width 26 height 8
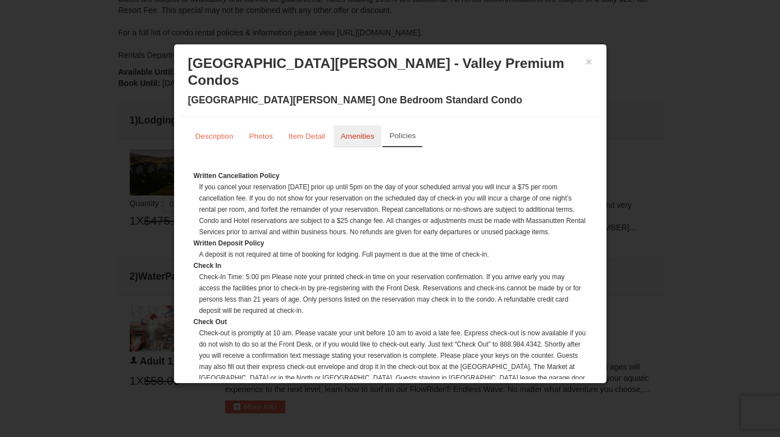
click at [359, 132] on small "Amenities" at bounding box center [358, 136] width 34 height 8
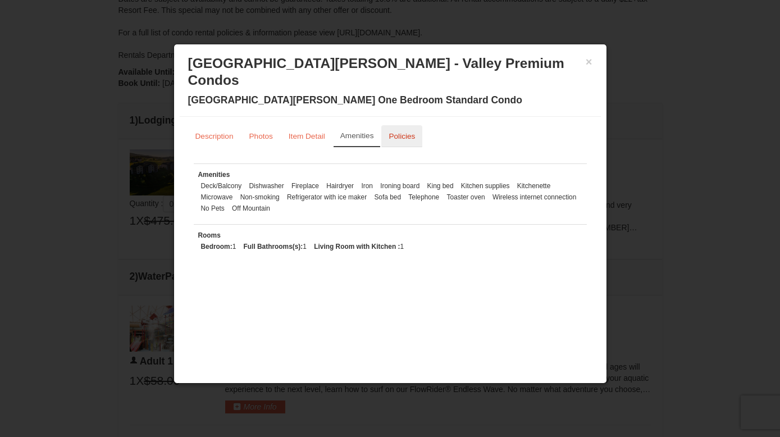
click at [399, 132] on small "Policies" at bounding box center [402, 136] width 26 height 8
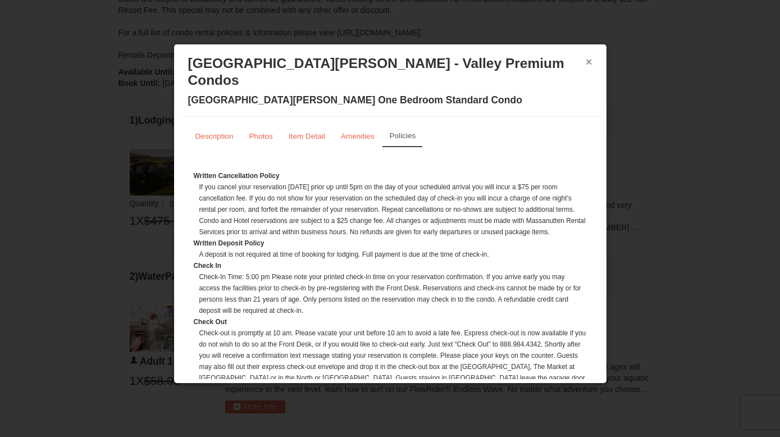
click at [589, 63] on button "×" at bounding box center [589, 61] width 7 height 11
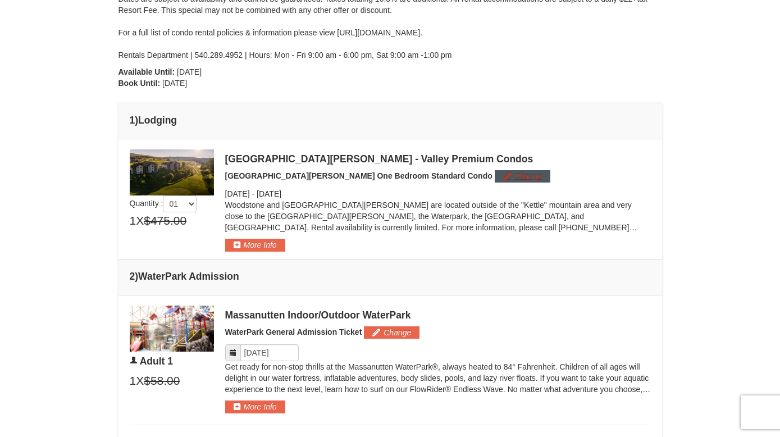
click at [495, 171] on button "Change" at bounding box center [523, 176] width 56 height 12
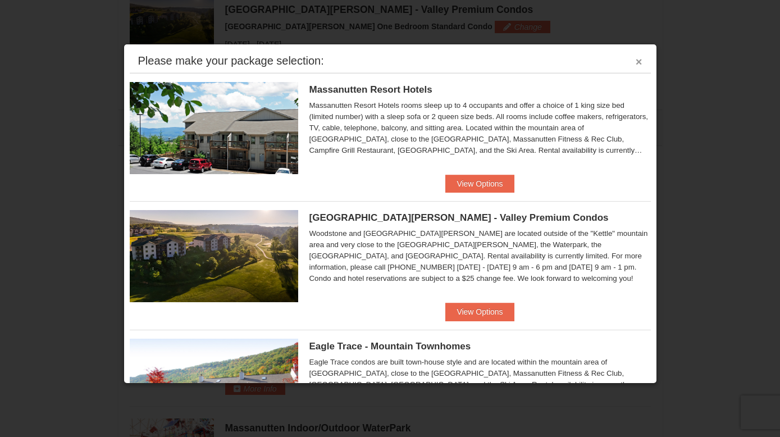
click at [638, 62] on button "×" at bounding box center [639, 61] width 7 height 11
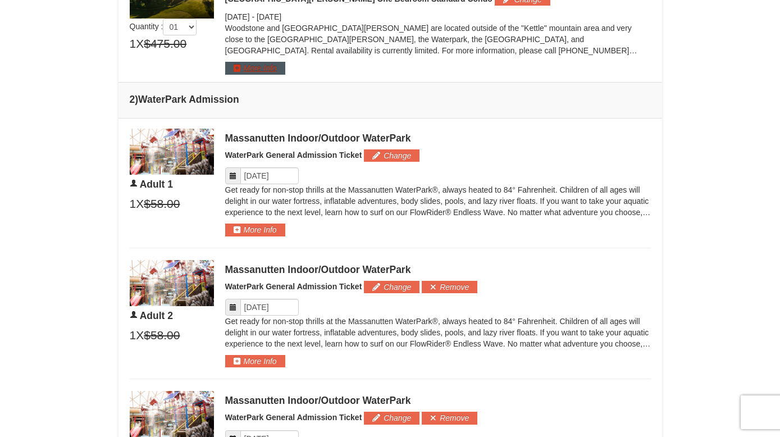
scroll to position [508, 0]
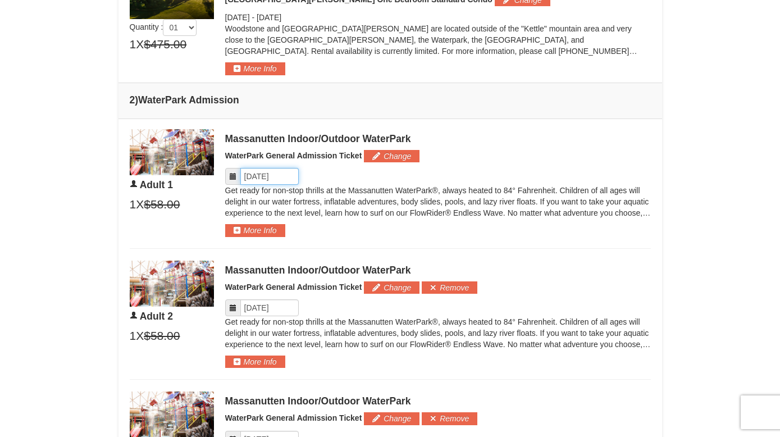
click at [265, 176] on input "Please format dates MM/DD/YYYY" at bounding box center [269, 176] width 58 height 17
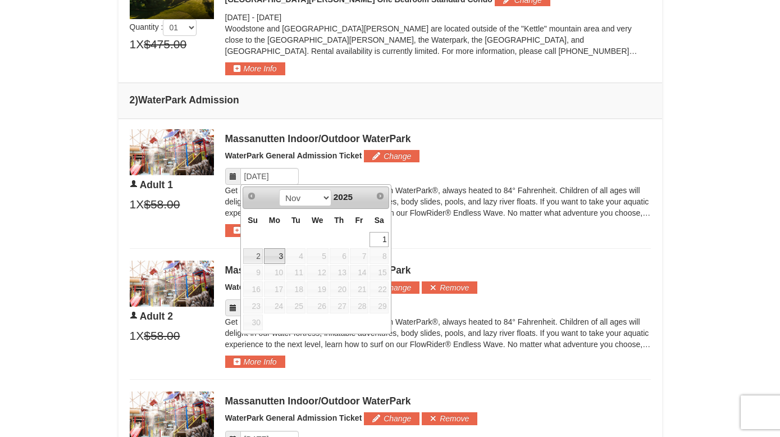
click at [277, 256] on link "3" at bounding box center [274, 256] width 21 height 16
type input "[DATE]"
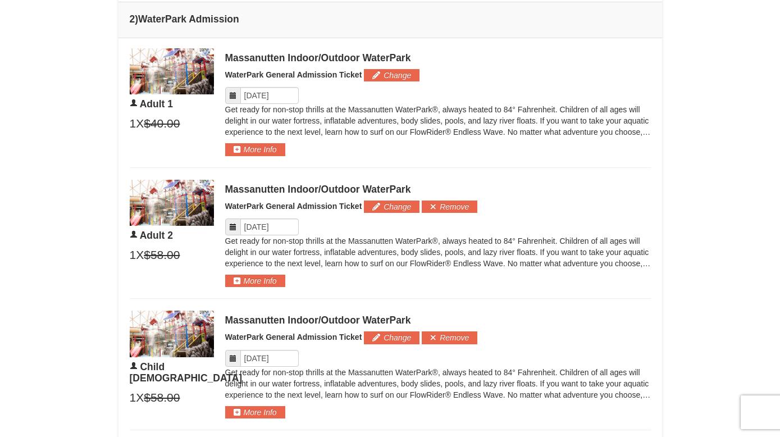
scroll to position [593, 0]
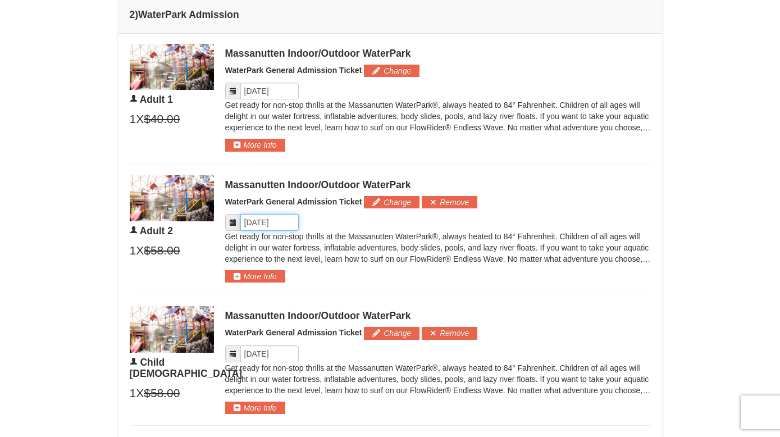
click at [270, 224] on input "Please format dates MM/DD/YYYY" at bounding box center [269, 222] width 58 height 17
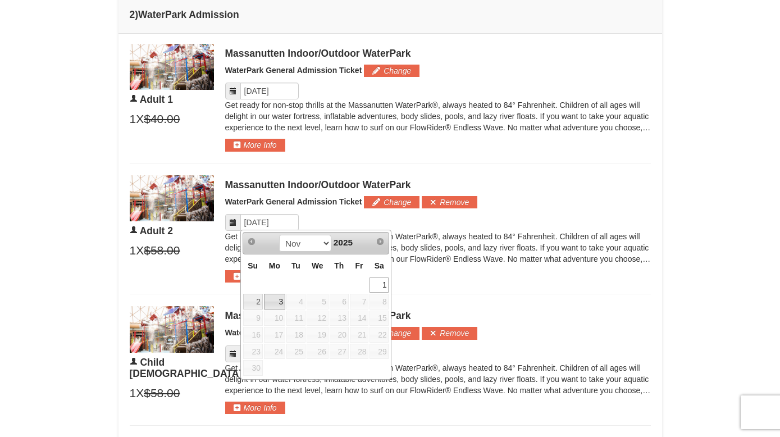
click at [280, 299] on link "3" at bounding box center [274, 302] width 21 height 16
type input "[DATE]"
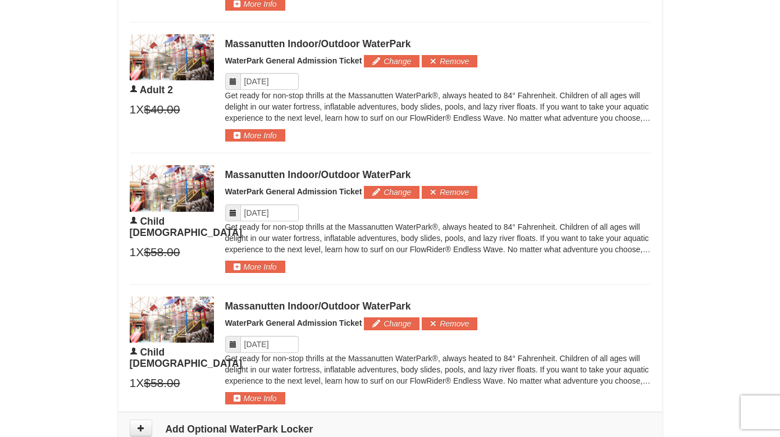
scroll to position [734, 0]
click at [271, 213] on input "Please format dates MM/DD/YYYY" at bounding box center [269, 212] width 58 height 17
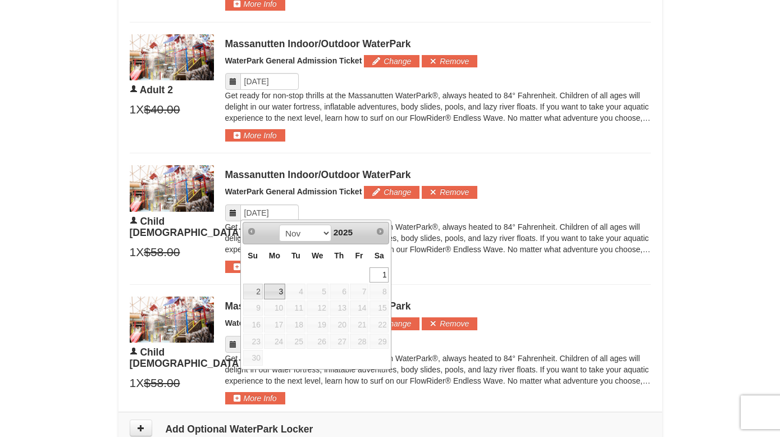
click at [279, 290] on link "3" at bounding box center [274, 292] width 21 height 16
type input "[DATE]"
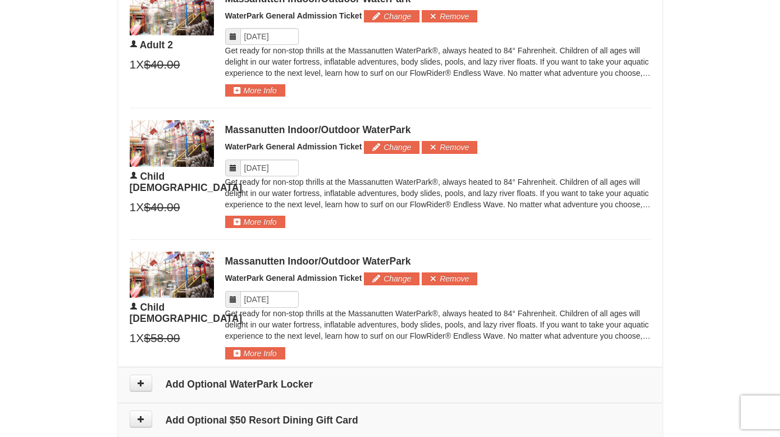
scroll to position [779, 0]
click at [270, 298] on input "Please format dates MM/DD/YYYY" at bounding box center [269, 299] width 58 height 17
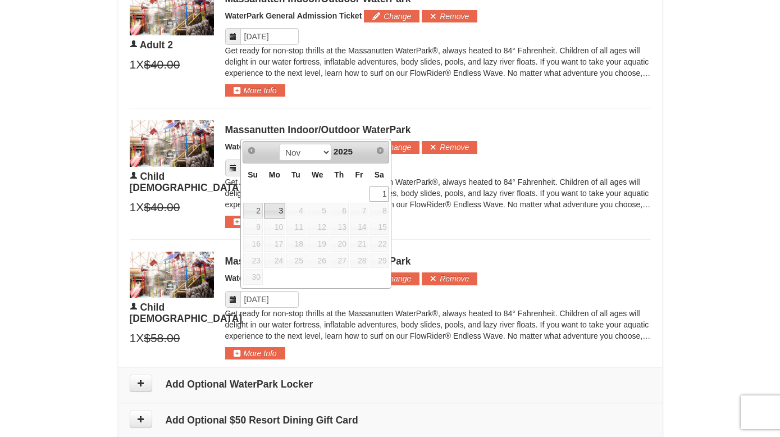
click at [277, 209] on link "3" at bounding box center [274, 211] width 21 height 16
type input "[DATE]"
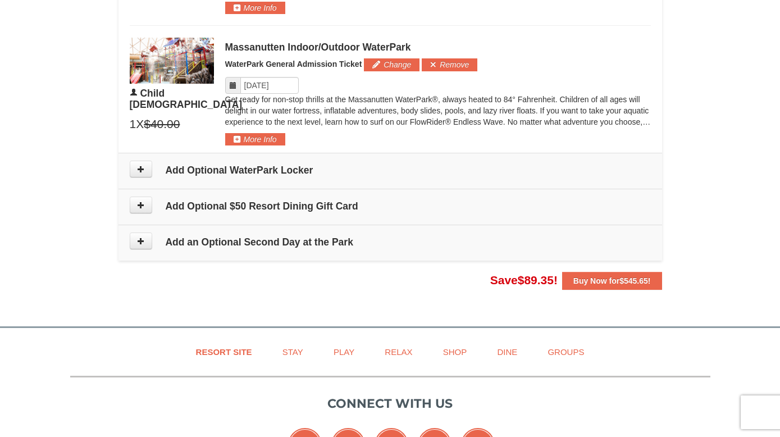
scroll to position [993, 0]
click at [581, 276] on strong "Buy Now for $545.65 !" at bounding box center [612, 280] width 78 height 9
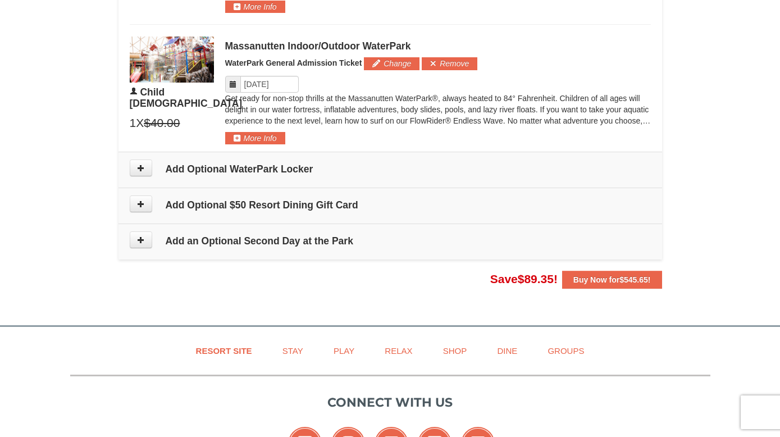
scroll to position [1008, 0]
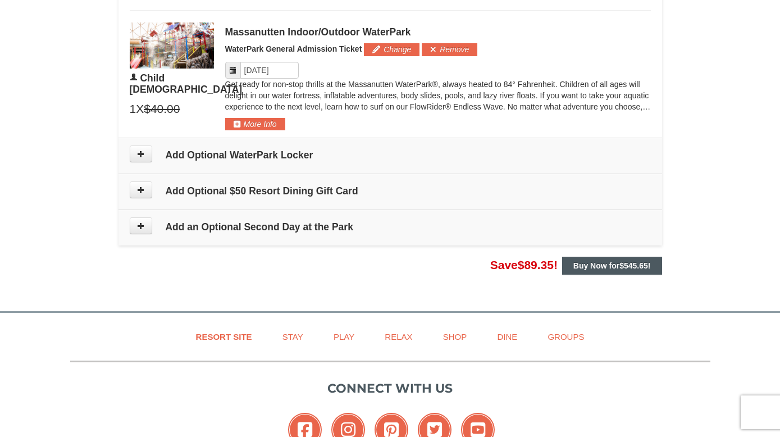
click at [607, 264] on strong "Buy Now for $545.65 !" at bounding box center [612, 265] width 78 height 9
click at [593, 268] on button "Buy Now for $545.65 !" at bounding box center [612, 266] width 100 height 18
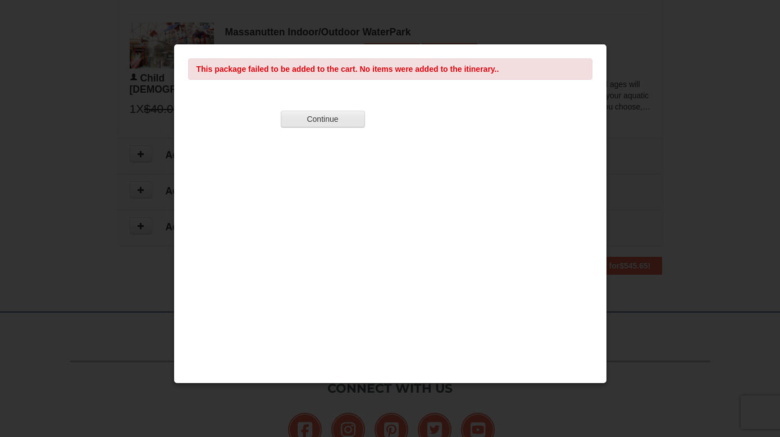
click at [338, 116] on button "Continue" at bounding box center [323, 119] width 84 height 17
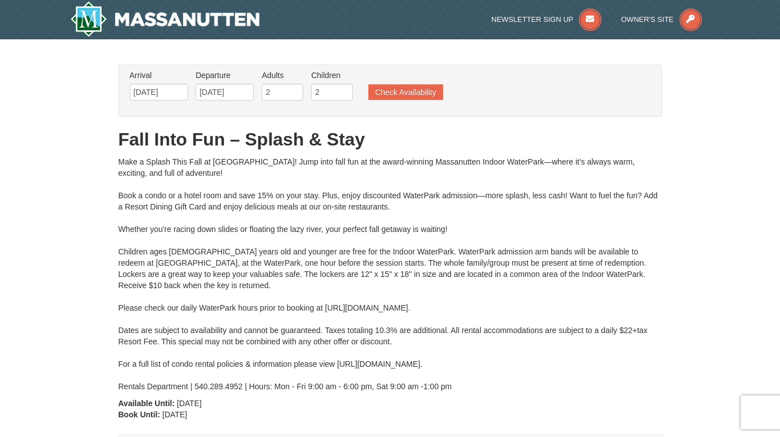
scroll to position [0, 0]
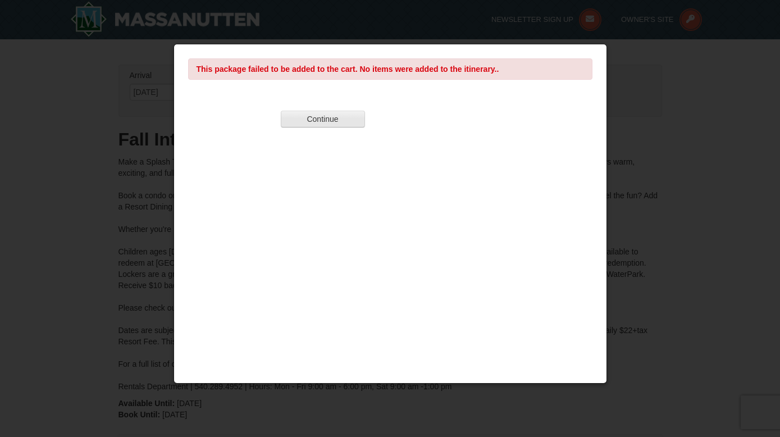
click at [323, 122] on button "Continue" at bounding box center [323, 119] width 84 height 17
